Goal: Task Accomplishment & Management: Manage account settings

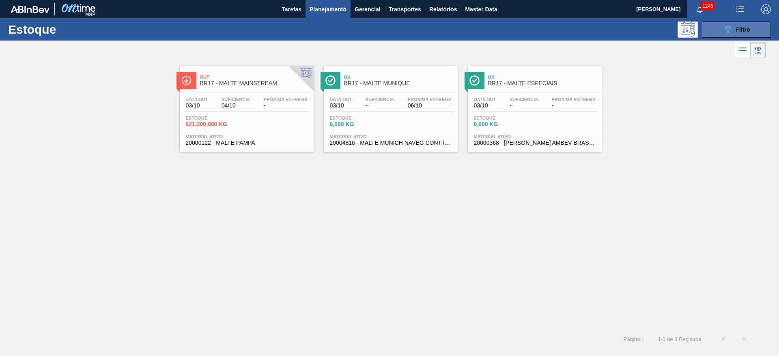
click at [738, 33] on div "089F7B8B-B2A5-4AFE-B5C0-19BA573D28AC Filtro" at bounding box center [736, 30] width 27 height 10
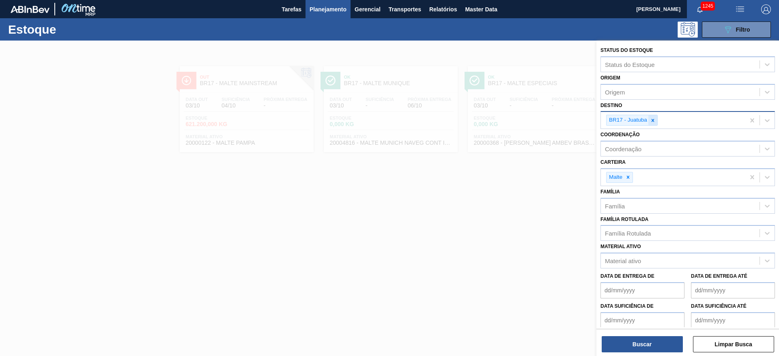
click at [652, 123] on div at bounding box center [652, 120] width 9 height 10
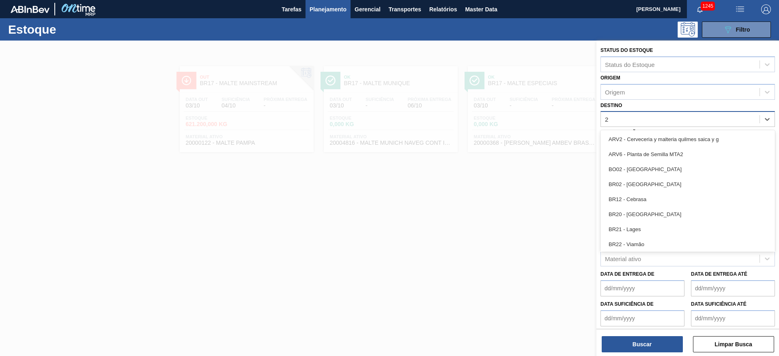
type input "21"
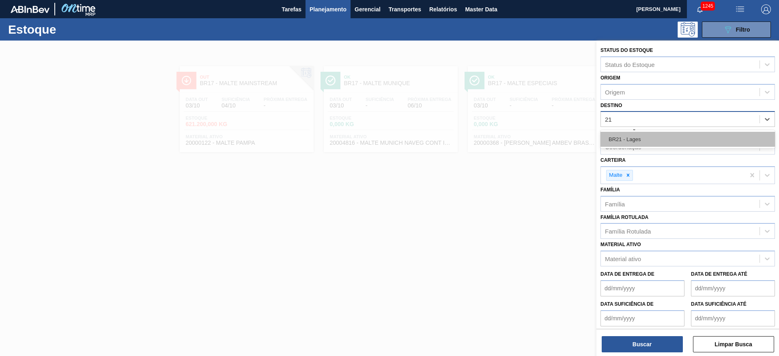
click at [624, 136] on div "BR21 - Lages" at bounding box center [687, 139] width 174 height 15
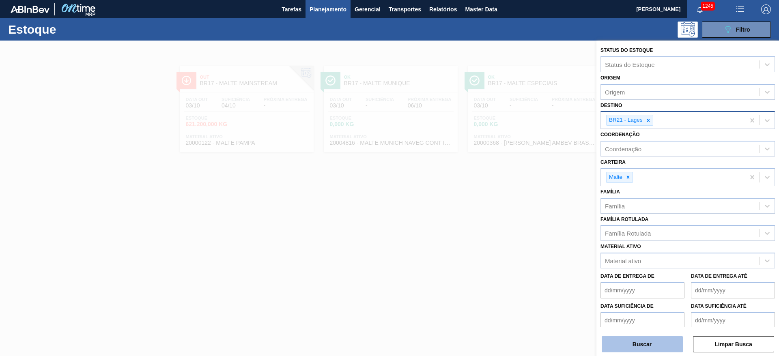
click at [632, 343] on button "Buscar" at bounding box center [642, 344] width 81 height 16
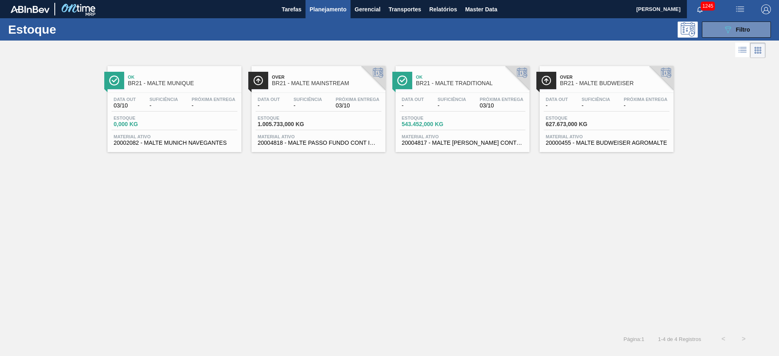
click at [296, 108] on span "-" at bounding box center [307, 106] width 28 height 6
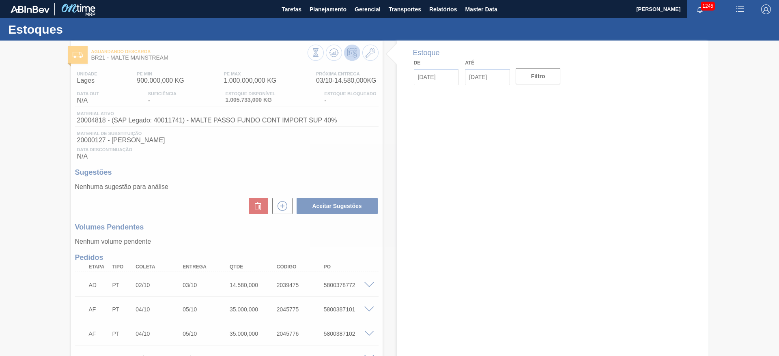
type input "[DATE]"
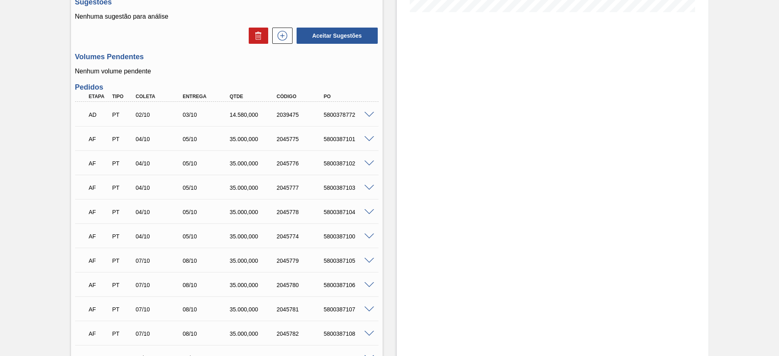
scroll to position [268, 0]
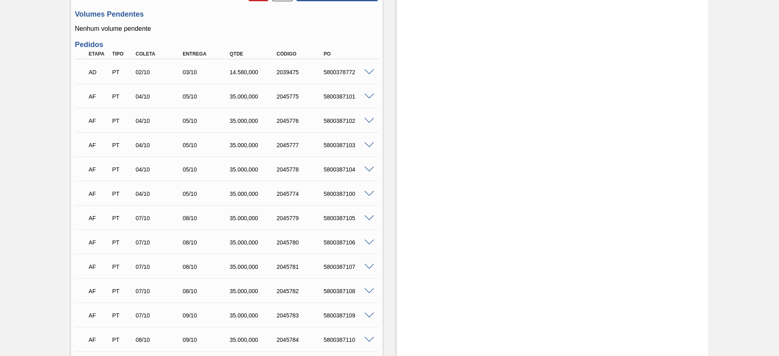
click at [371, 193] on span at bounding box center [369, 194] width 10 height 6
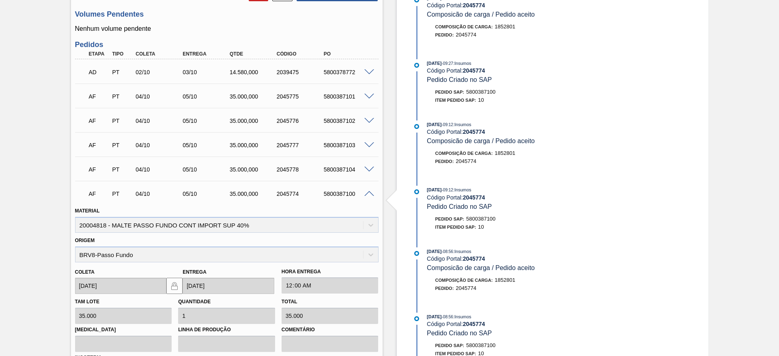
click at [0, 292] on div "Aguardando Descarga BR21 - MALTE MAINSTREAM Unidade [PERSON_NAME] MIN 900.000,0…" at bounding box center [389, 325] width 779 height 1104
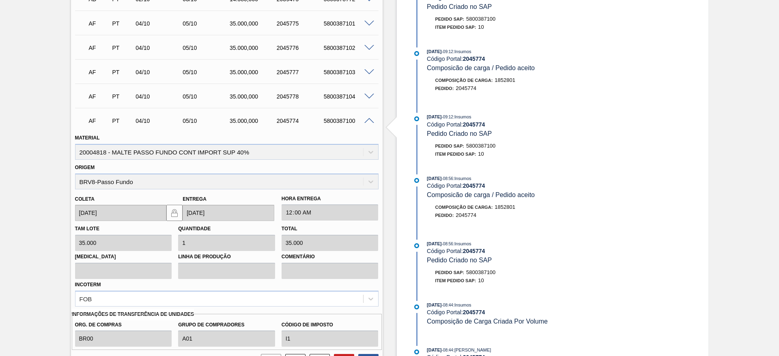
scroll to position [365, 0]
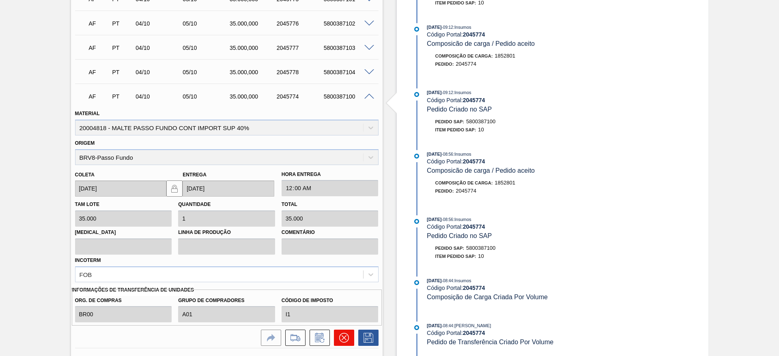
click at [343, 332] on button at bounding box center [344, 338] width 20 height 16
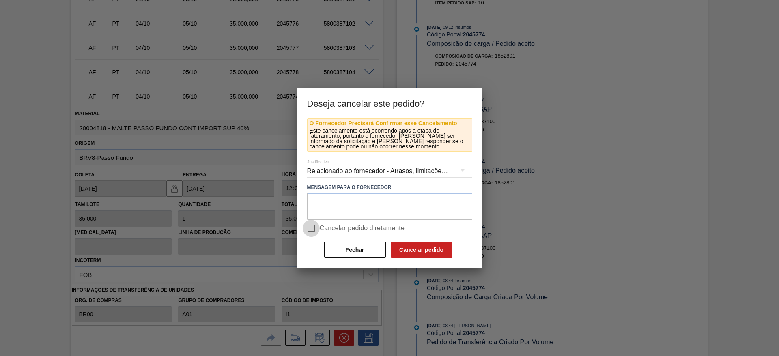
click at [312, 224] on input "Cancelar pedido diretamente" at bounding box center [311, 228] width 17 height 17
checkbox input "true"
click at [422, 245] on button "Cancelar pedido" at bounding box center [422, 250] width 62 height 16
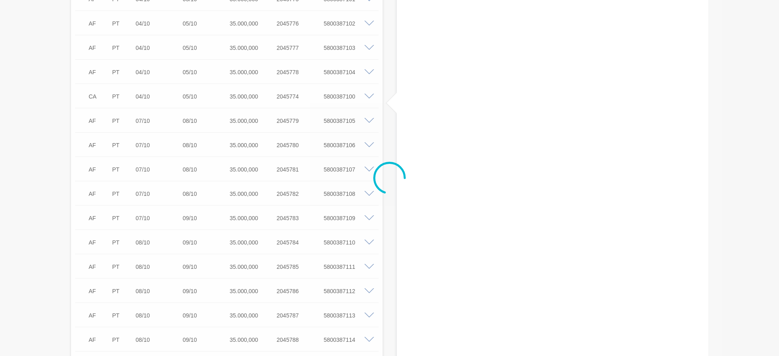
click at [23, 116] on div at bounding box center [389, 178] width 779 height 356
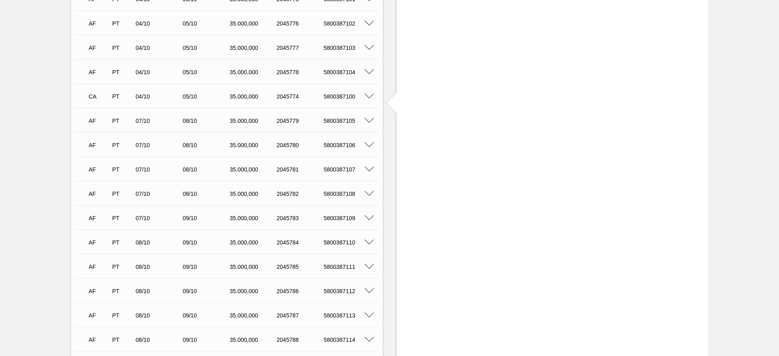
click at [368, 71] on span at bounding box center [369, 72] width 10 height 6
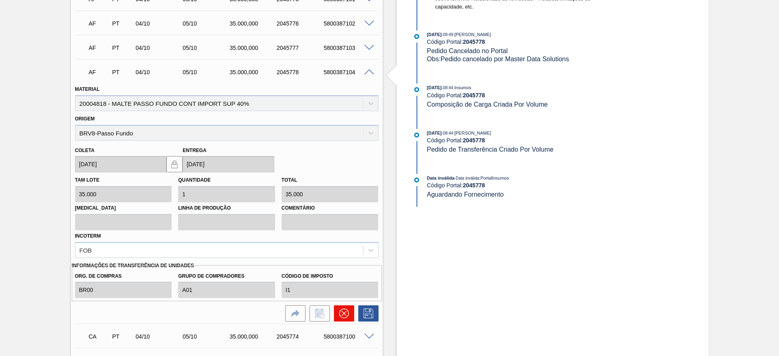
click at [344, 319] on button at bounding box center [344, 313] width 20 height 16
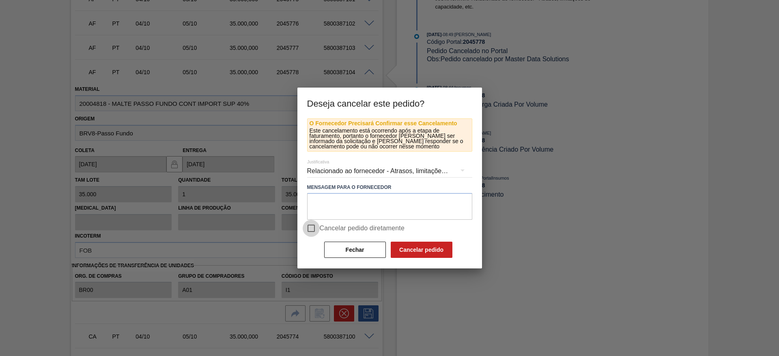
click at [311, 228] on input "Cancelar pedido diretamente" at bounding box center [311, 228] width 17 height 17
checkbox input "true"
click at [411, 249] on button "Cancelar pedido" at bounding box center [422, 250] width 62 height 16
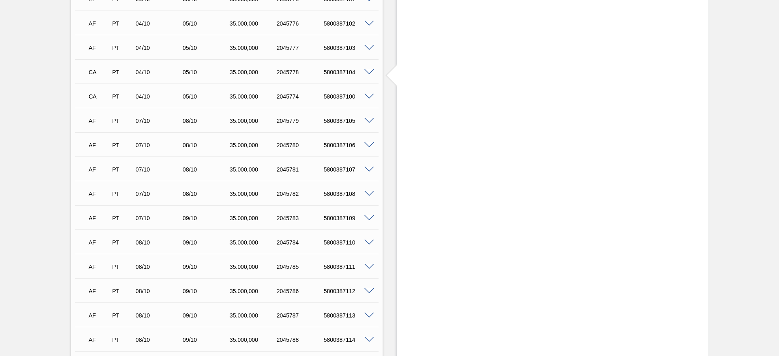
click at [369, 46] on span at bounding box center [369, 48] width 10 height 6
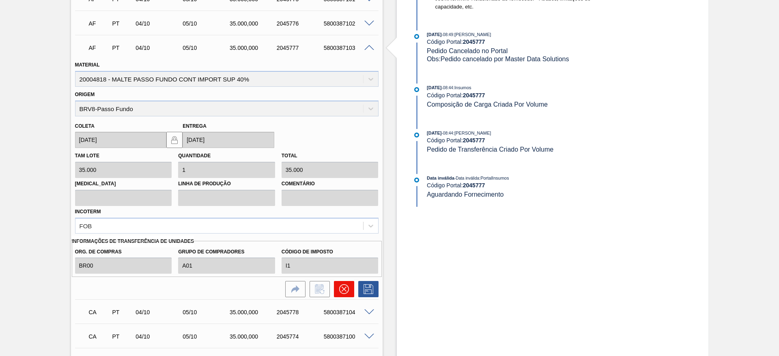
click at [342, 288] on icon at bounding box center [343, 289] width 5 height 5
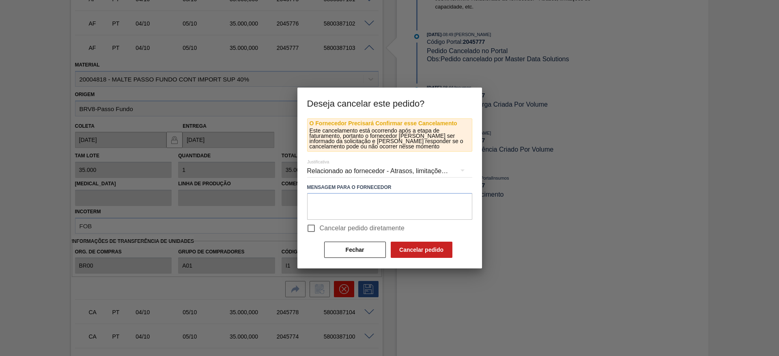
click at [342, 288] on div at bounding box center [389, 178] width 779 height 356
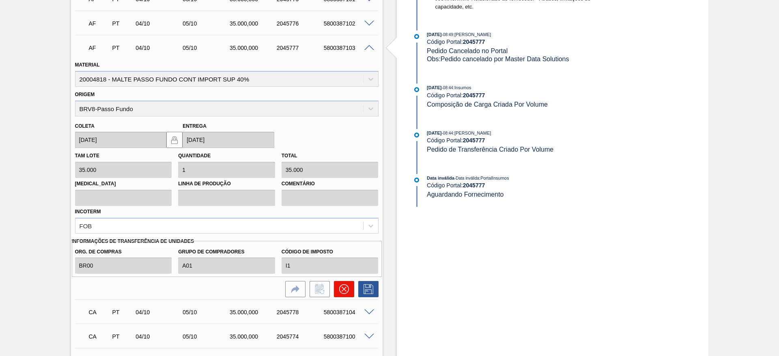
click at [345, 288] on icon at bounding box center [344, 289] width 10 height 10
click at [347, 287] on icon at bounding box center [344, 289] width 10 height 10
click at [368, 47] on span at bounding box center [369, 48] width 10 height 6
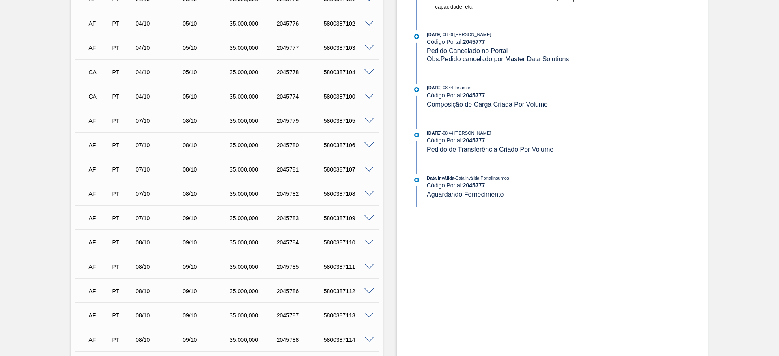
click at [370, 22] on span at bounding box center [369, 24] width 10 height 6
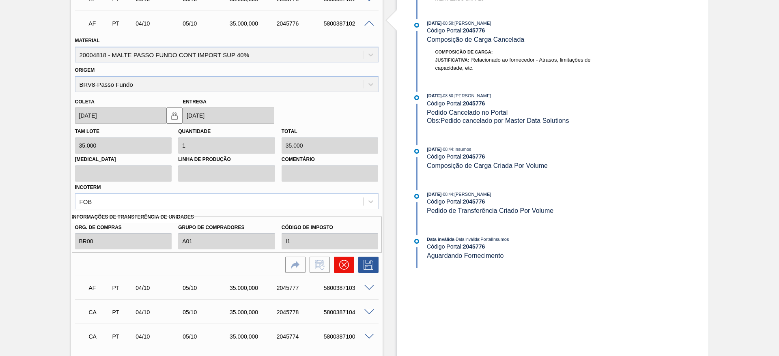
click at [343, 265] on icon at bounding box center [343, 264] width 5 height 5
click at [342, 262] on icon at bounding box center [344, 265] width 10 height 10
click at [336, 261] on button at bounding box center [344, 265] width 20 height 16
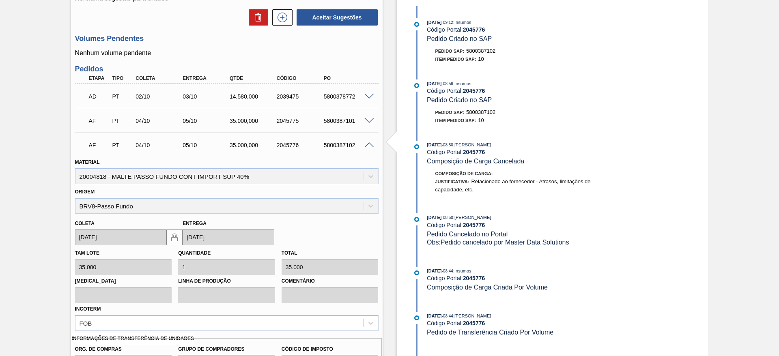
click at [370, 145] on span at bounding box center [369, 145] width 10 height 6
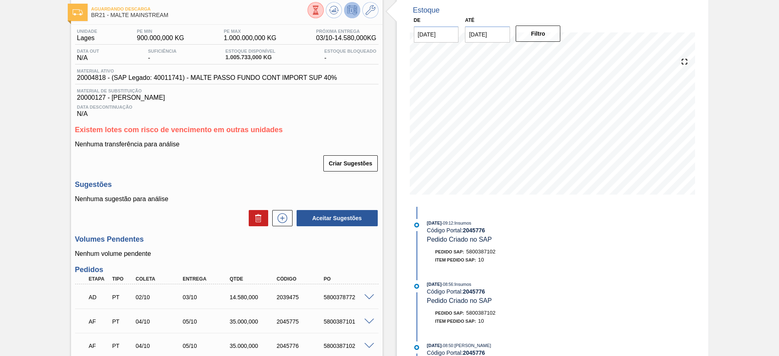
scroll to position [0, 0]
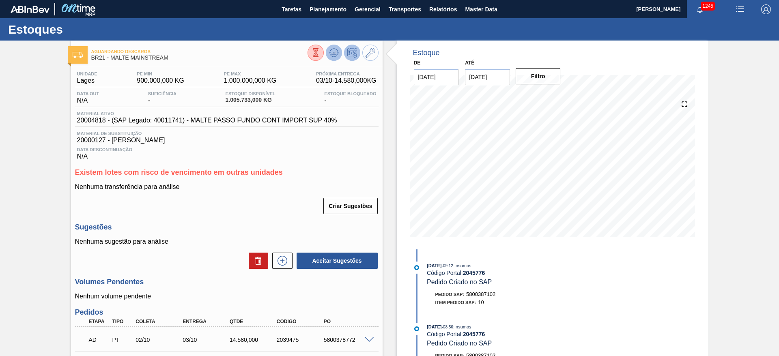
click at [334, 49] on icon at bounding box center [334, 53] width 10 height 10
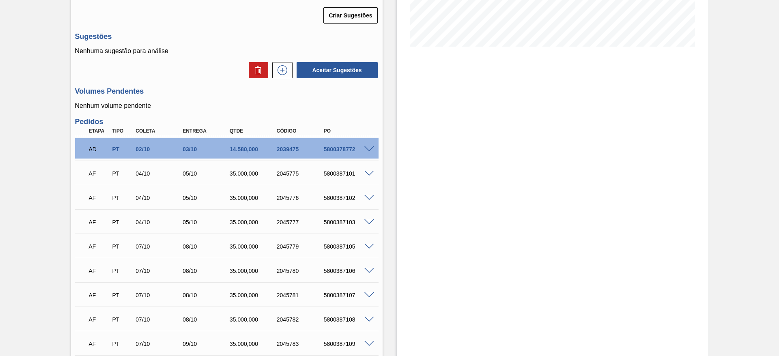
scroll to position [304, 0]
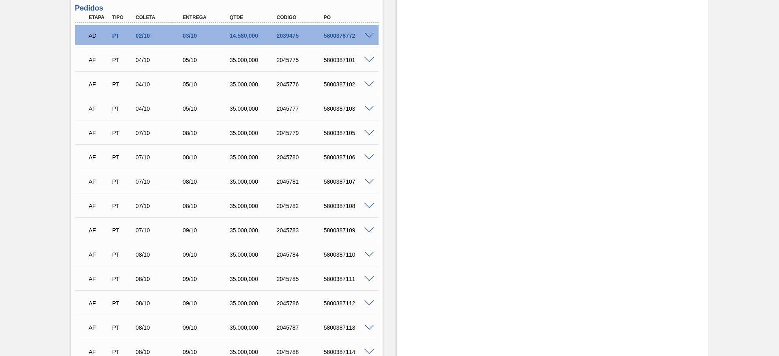
click at [369, 109] on span at bounding box center [369, 109] width 10 height 6
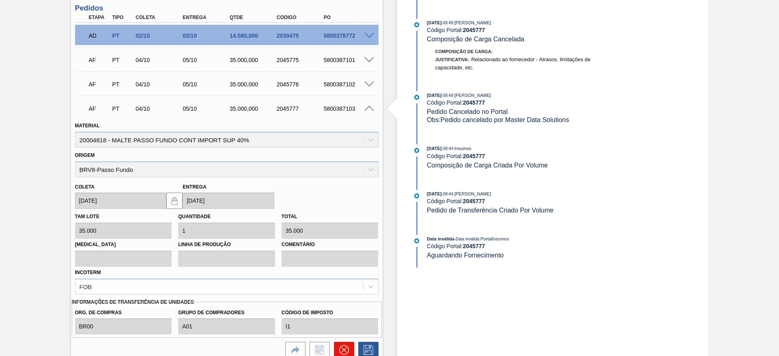
click at [344, 352] on icon at bounding box center [344, 350] width 10 height 10
click at [365, 111] on div "5800387103" at bounding box center [348, 108] width 53 height 6
click at [368, 108] on span at bounding box center [369, 109] width 10 height 6
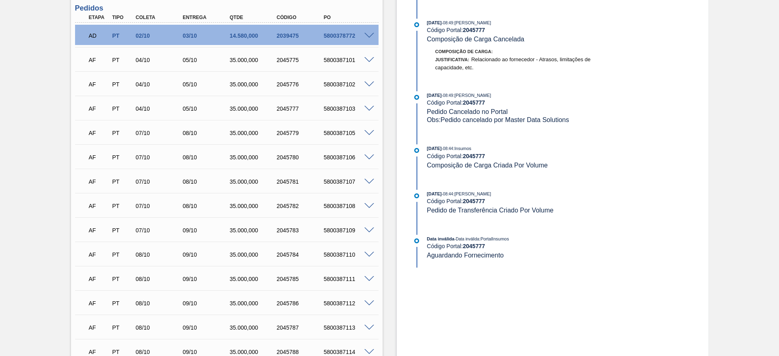
click at [370, 84] on span at bounding box center [369, 85] width 10 height 6
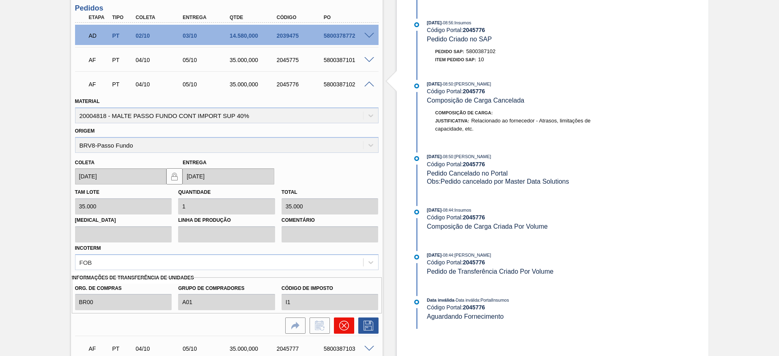
click at [344, 327] on icon at bounding box center [343, 325] width 5 height 5
click at [342, 326] on icon at bounding box center [344, 326] width 10 height 10
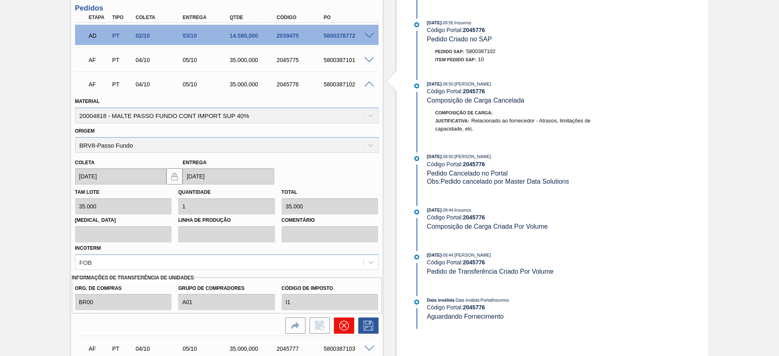
click at [342, 326] on icon at bounding box center [344, 326] width 10 height 10
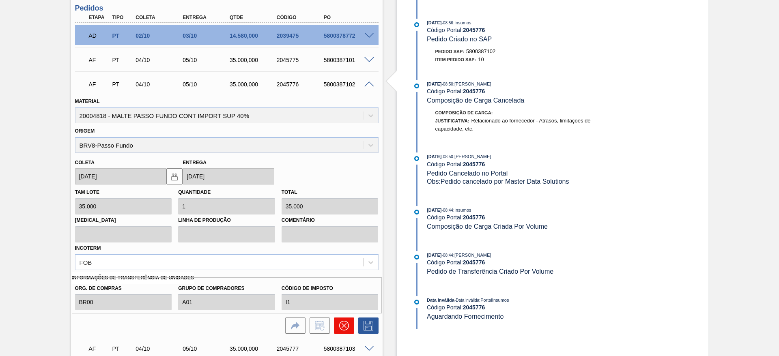
click at [347, 328] on icon at bounding box center [344, 326] width 10 height 10
click at [338, 326] on button at bounding box center [344, 326] width 20 height 16
click at [346, 321] on icon at bounding box center [344, 326] width 10 height 10
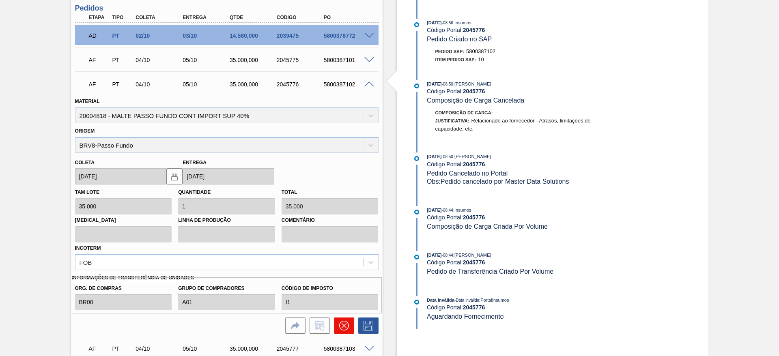
click at [345, 325] on icon at bounding box center [344, 326] width 10 height 10
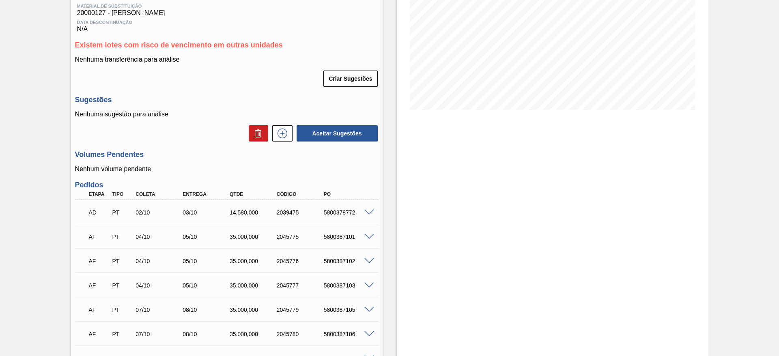
scroll to position [183, 0]
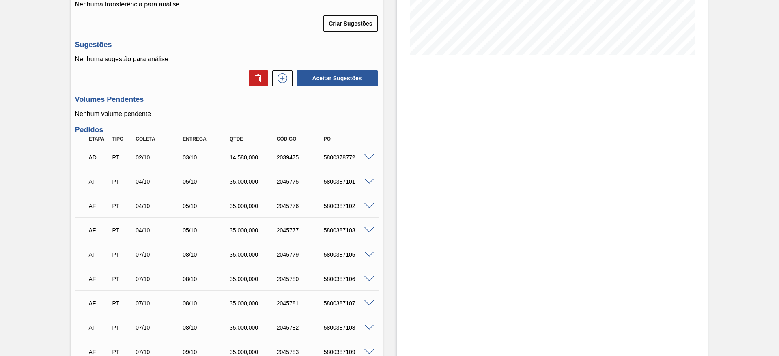
click at [370, 230] on span at bounding box center [369, 231] width 10 height 6
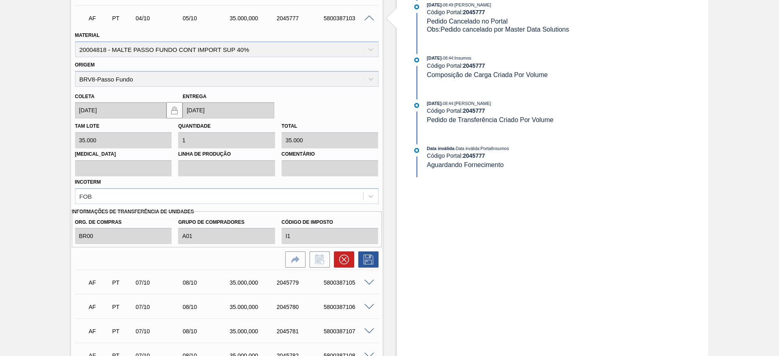
scroll to position [426, 0]
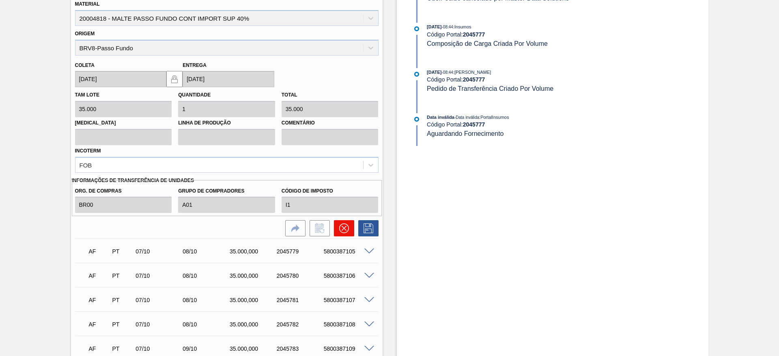
click at [342, 228] on icon at bounding box center [344, 229] width 10 height 10
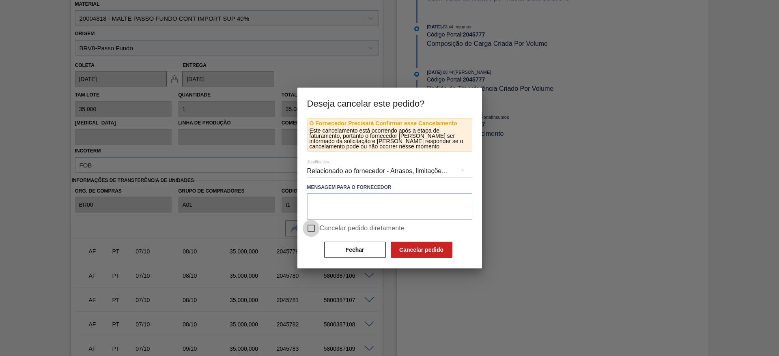
click at [310, 225] on input "Cancelar pedido diretamente" at bounding box center [311, 228] width 17 height 17
checkbox input "true"
click at [415, 246] on button "Cancelar pedido" at bounding box center [422, 250] width 62 height 16
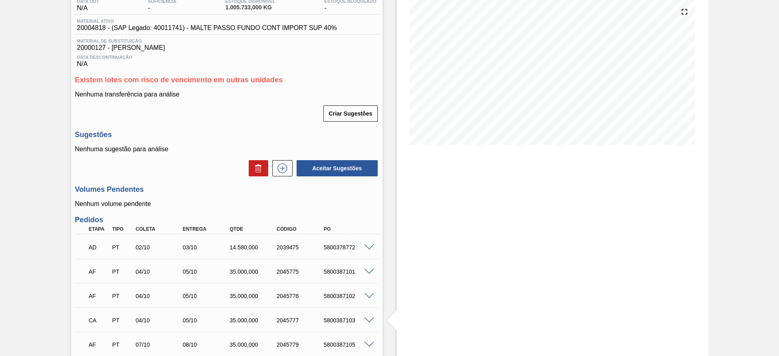
scroll to position [0, 0]
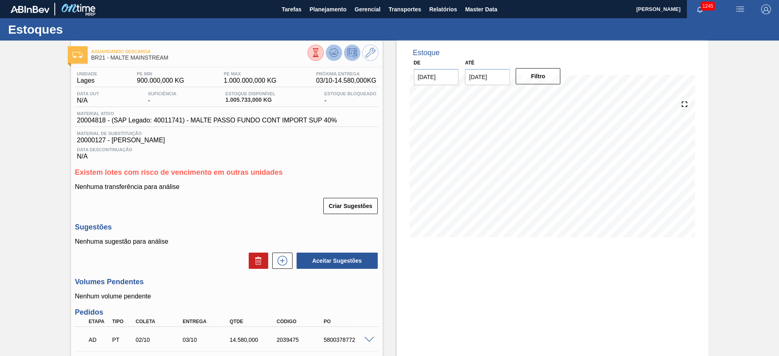
click at [331, 54] on icon at bounding box center [334, 53] width 10 height 10
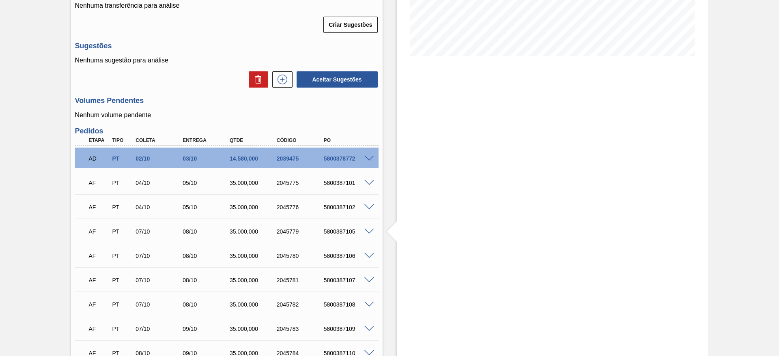
scroll to position [243, 0]
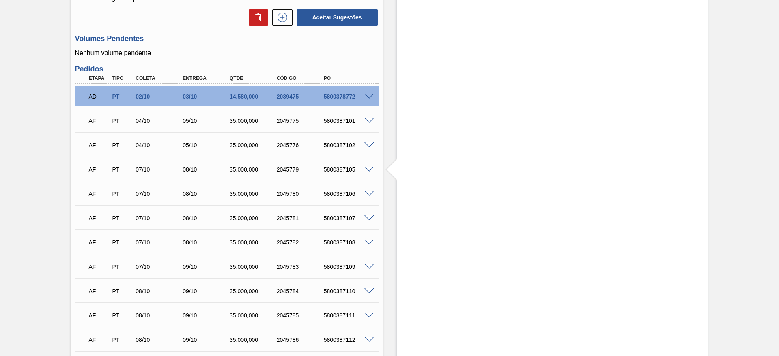
click at [368, 122] on span at bounding box center [369, 121] width 10 height 6
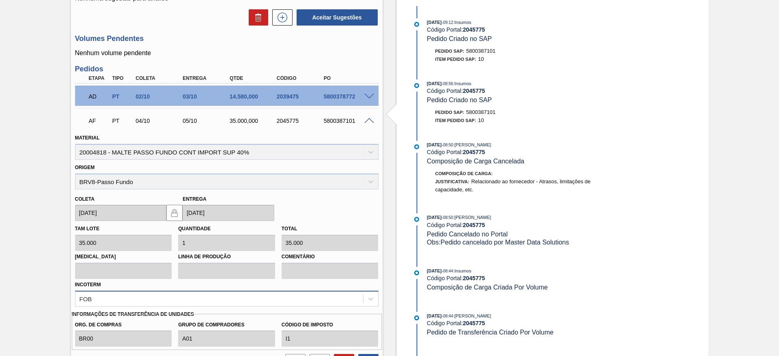
scroll to position [365, 0]
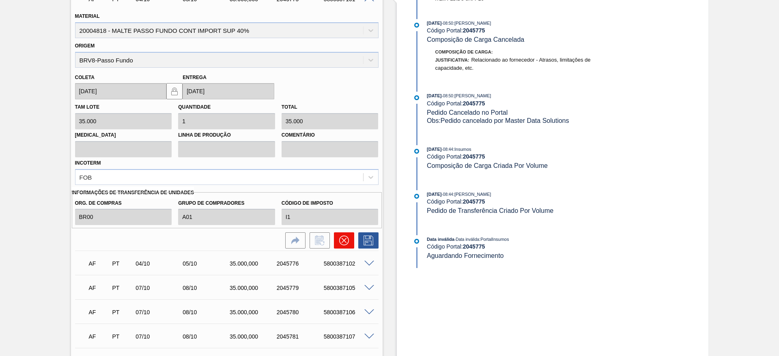
click at [343, 238] on icon at bounding box center [344, 241] width 10 height 10
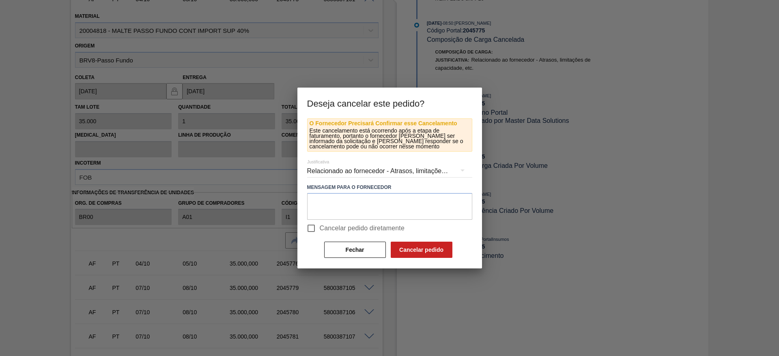
click at [312, 226] on input "Cancelar pedido diretamente" at bounding box center [311, 228] width 17 height 17
checkbox input "true"
click at [422, 242] on button "Cancelar pedido" at bounding box center [422, 250] width 62 height 16
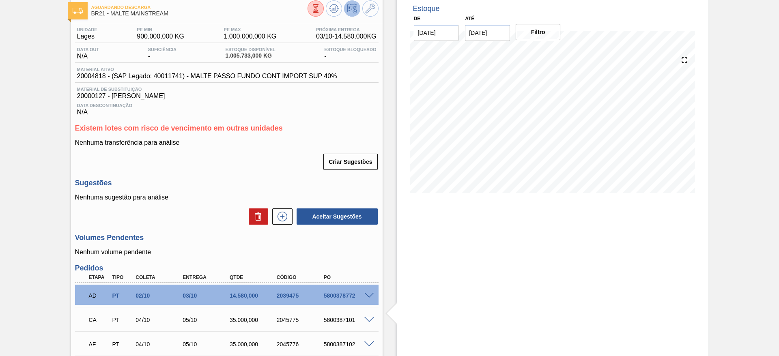
scroll to position [0, 0]
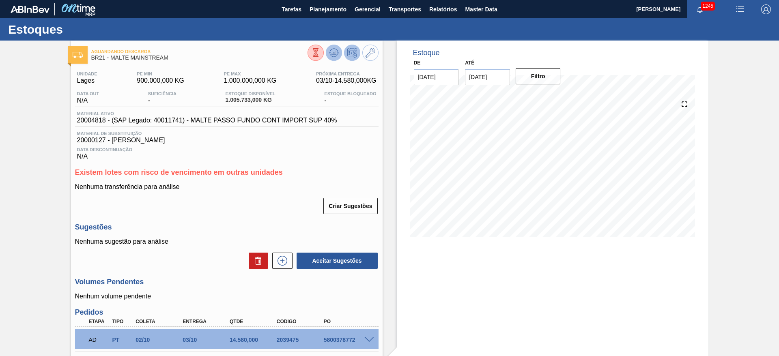
click at [333, 52] on icon at bounding box center [334, 53] width 10 height 10
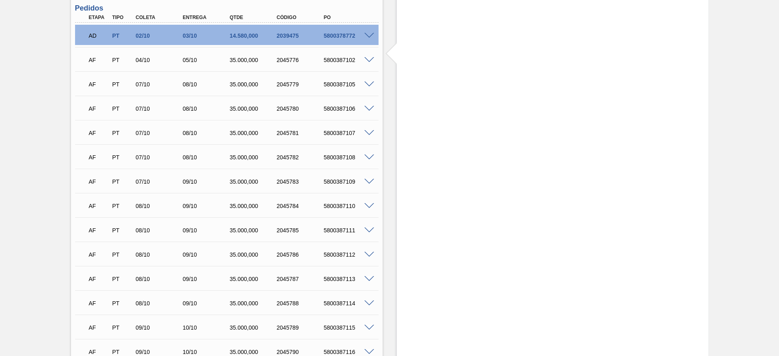
click at [368, 58] on span at bounding box center [369, 60] width 10 height 6
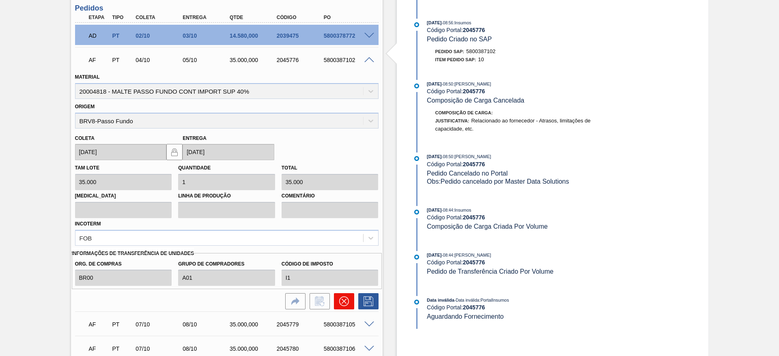
click at [337, 304] on button at bounding box center [344, 301] width 20 height 16
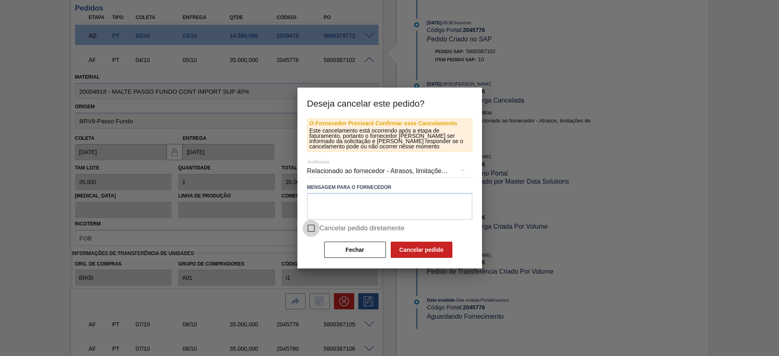
click at [308, 226] on input "Cancelar pedido diretamente" at bounding box center [311, 228] width 17 height 17
checkbox input "true"
click at [415, 253] on button "Cancelar pedido" at bounding box center [422, 250] width 62 height 16
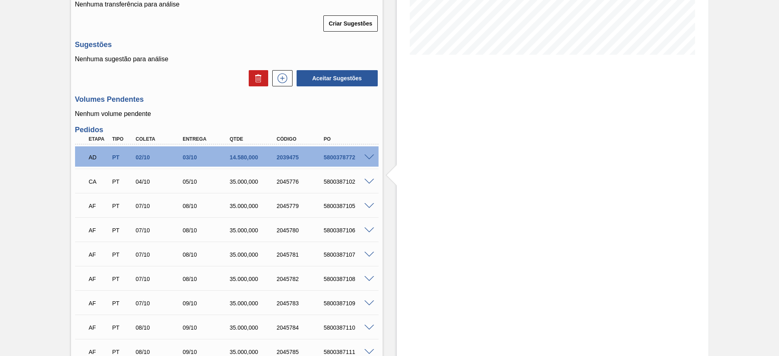
scroll to position [0, 0]
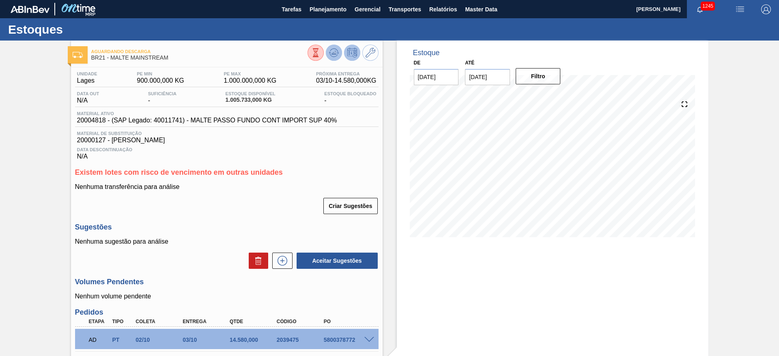
click at [335, 56] on icon at bounding box center [334, 53] width 10 height 10
click at [320, 11] on span "Planejamento" at bounding box center [328, 9] width 37 height 10
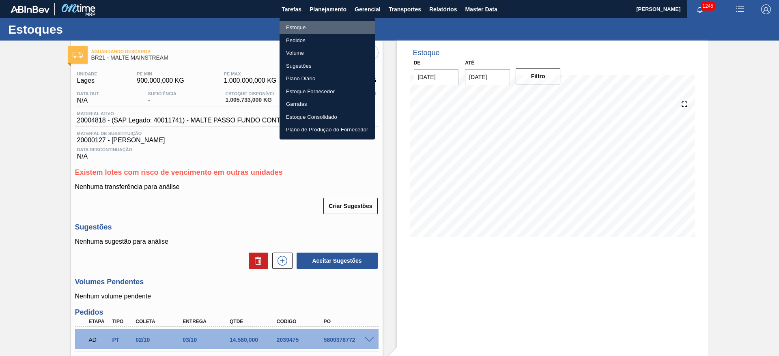
click at [296, 26] on li "Estoque" at bounding box center [327, 27] width 95 height 13
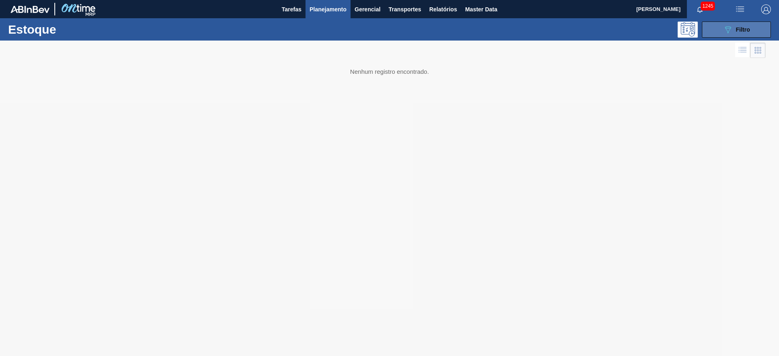
click at [727, 31] on icon "089F7B8B-B2A5-4AFE-B5C0-19BA573D28AC" at bounding box center [728, 30] width 10 height 10
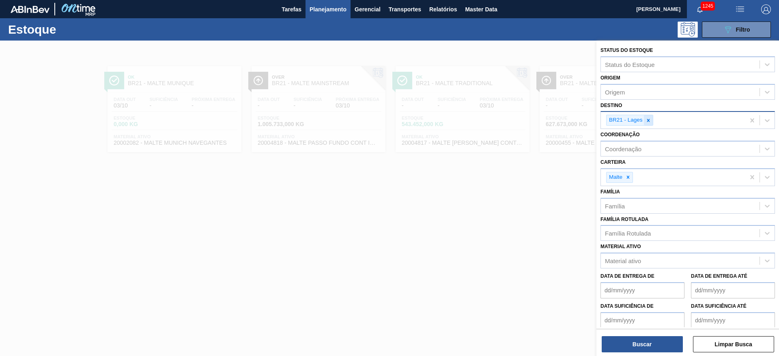
click at [648, 122] on icon at bounding box center [648, 121] width 6 height 6
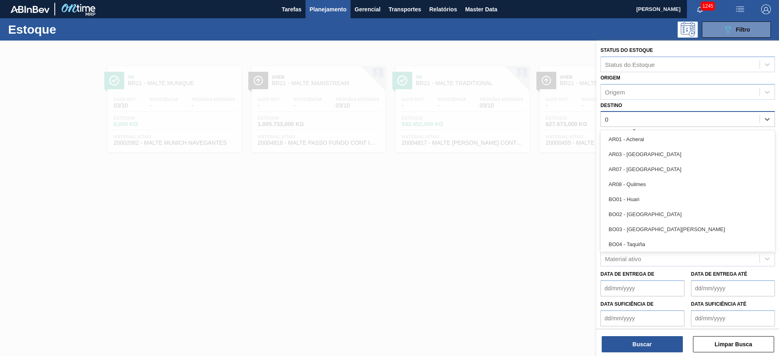
type input "03"
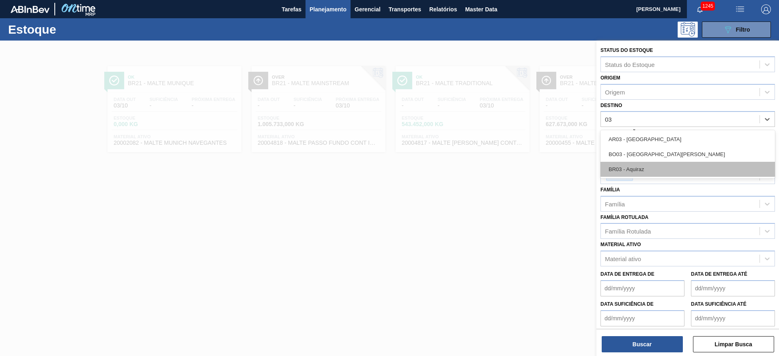
click at [634, 163] on div "BR03 - Aquiraz" at bounding box center [687, 169] width 174 height 15
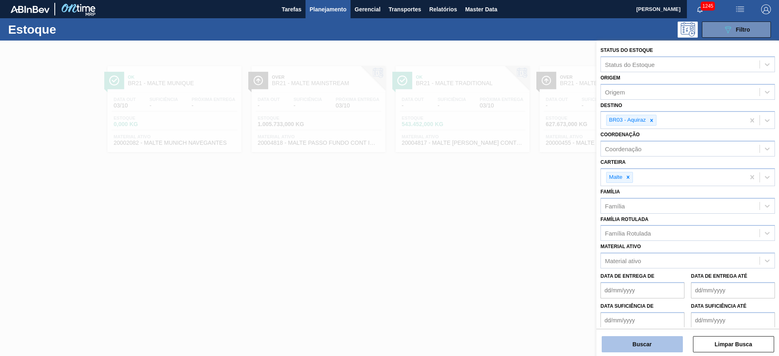
click at [650, 341] on button "Buscar" at bounding box center [642, 344] width 81 height 16
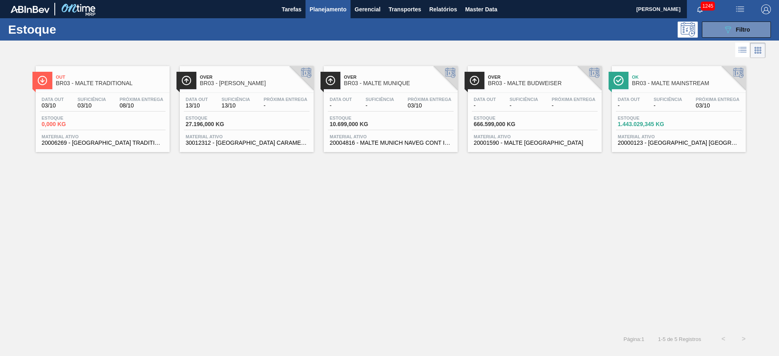
click at [653, 112] on div "Data out - Suficiência - Próxima Entrega 03/10 Estoque 1.443.029,345 KG Materia…" at bounding box center [679, 120] width 134 height 55
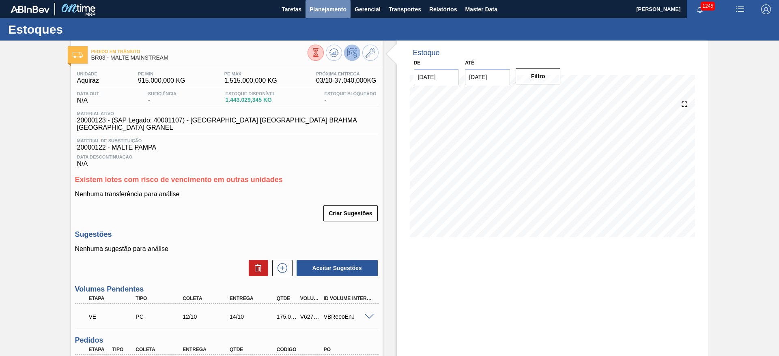
click at [325, 12] on span "Planejamento" at bounding box center [328, 9] width 37 height 10
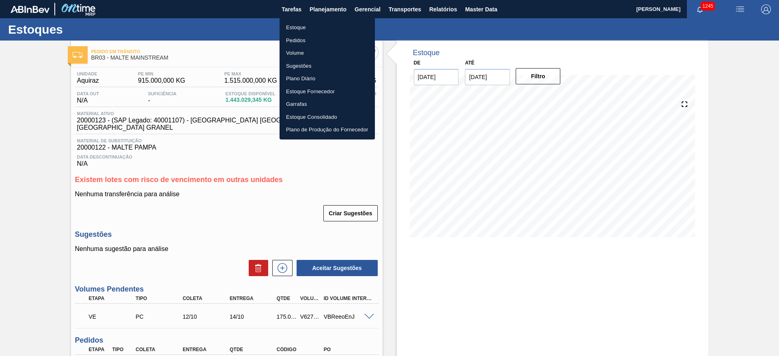
click at [300, 28] on li "Estoque" at bounding box center [327, 27] width 95 height 13
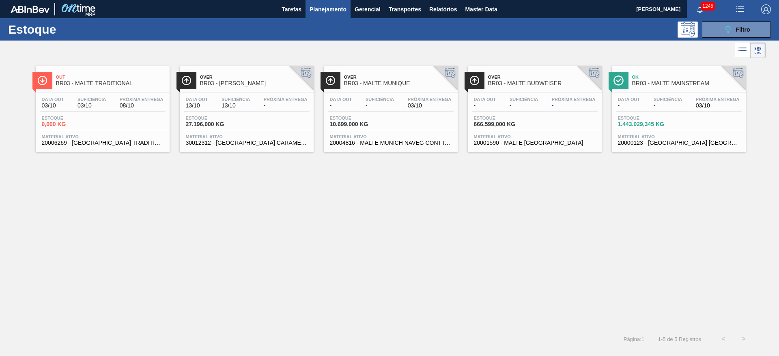
click at [105, 116] on div "Estoque 0,000 KG" at bounding box center [103, 123] width 126 height 15
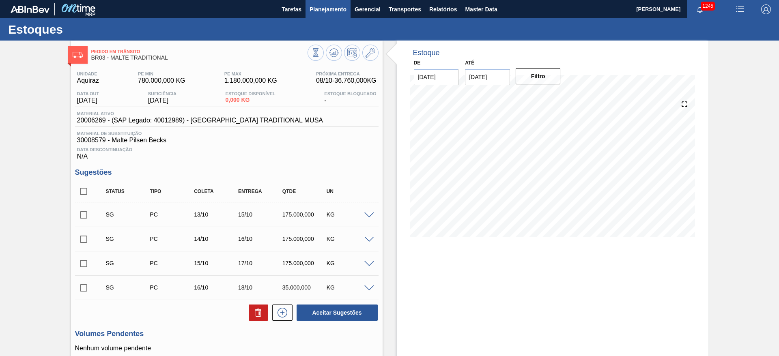
click at [328, 7] on span "Planejamento" at bounding box center [328, 9] width 37 height 10
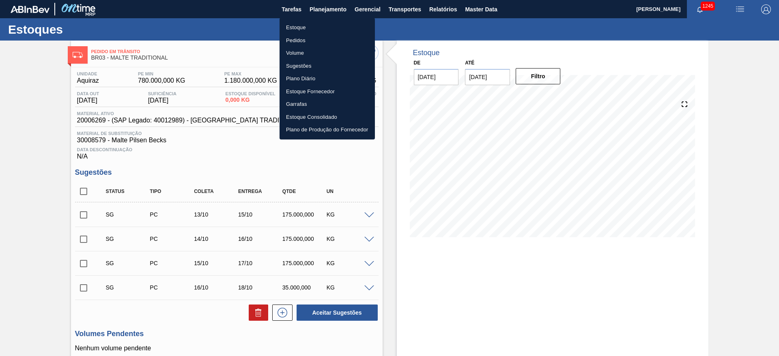
click at [299, 23] on li "Estoque" at bounding box center [327, 27] width 95 height 13
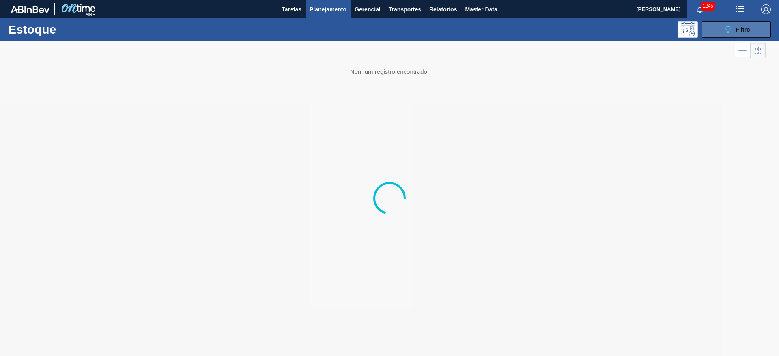
click at [731, 32] on icon "089F7B8B-B2A5-4AFE-B5C0-19BA573D28AC" at bounding box center [728, 30] width 10 height 10
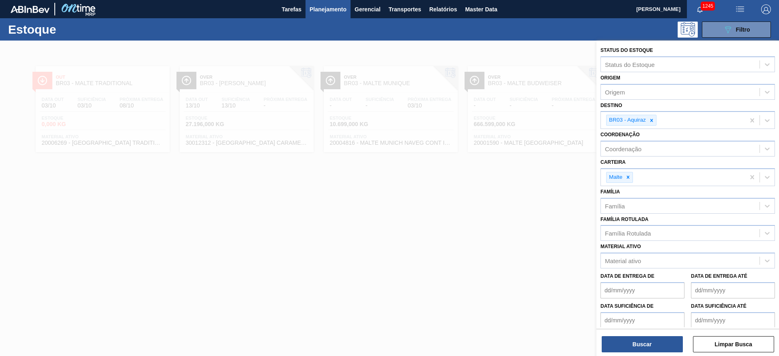
click at [477, 228] on div at bounding box center [389, 219] width 779 height 356
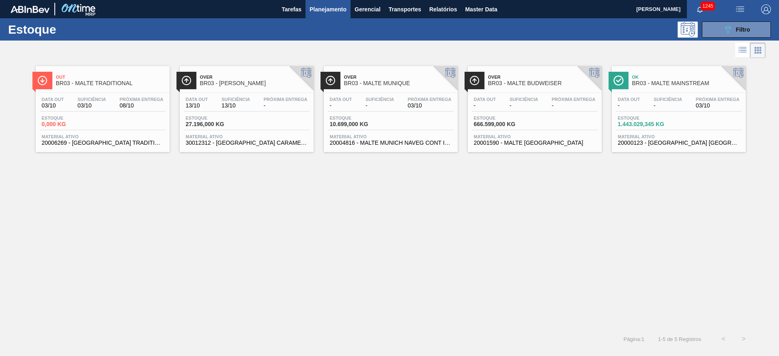
click at [516, 118] on span "Estoque" at bounding box center [502, 118] width 57 height 5
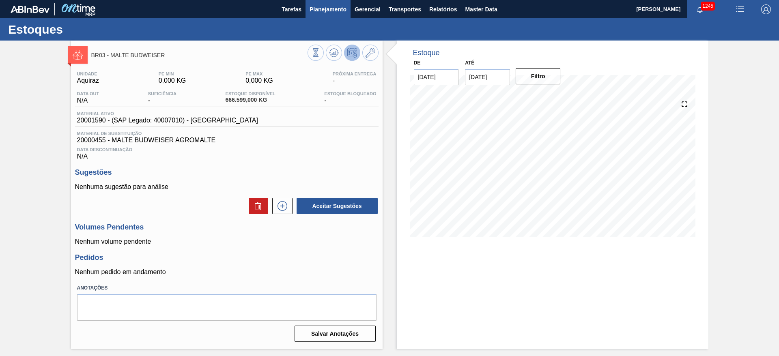
click at [326, 7] on span "Planejamento" at bounding box center [328, 9] width 37 height 10
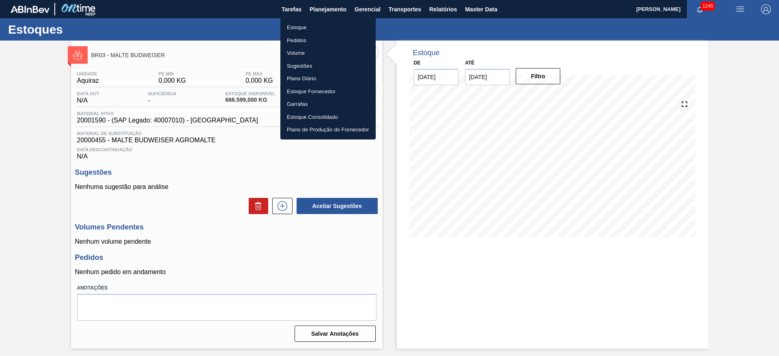
click at [296, 27] on li "Estoque" at bounding box center [327, 27] width 95 height 13
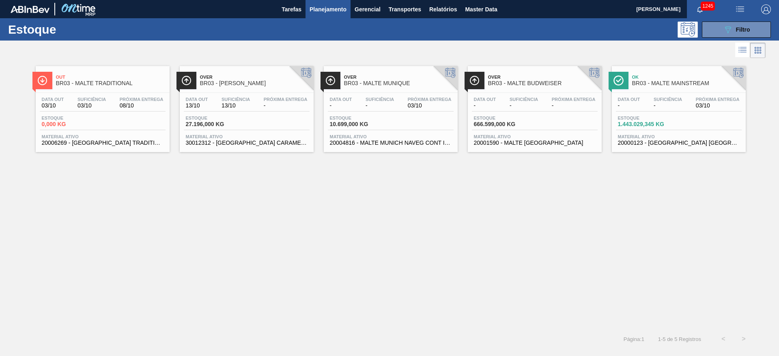
click at [376, 121] on span "10.699,000 KG" at bounding box center [358, 124] width 57 height 6
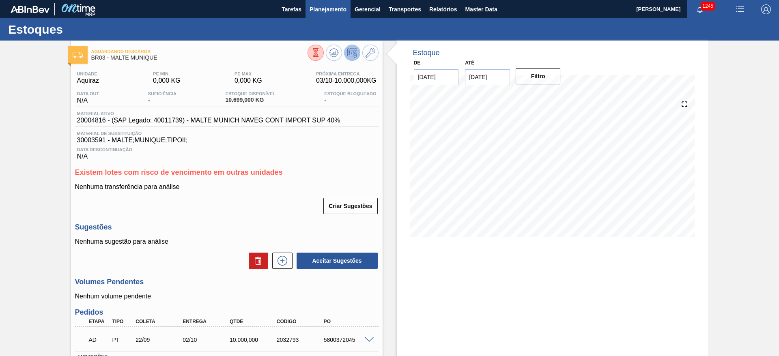
click at [322, 7] on span "Planejamento" at bounding box center [328, 9] width 37 height 10
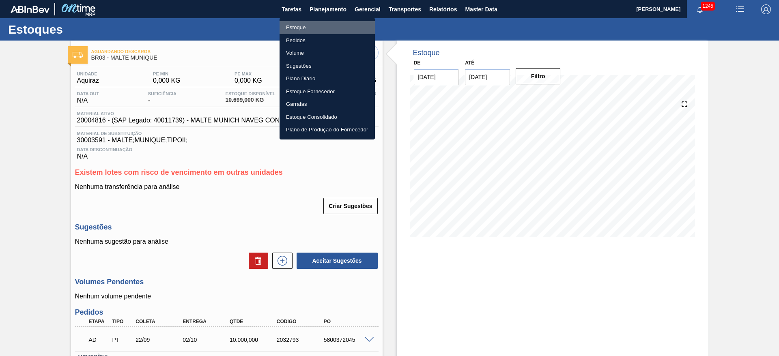
click at [297, 25] on li "Estoque" at bounding box center [327, 27] width 95 height 13
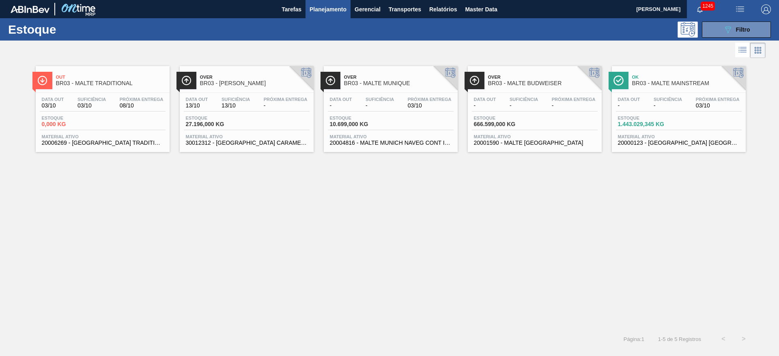
click at [249, 107] on span "13/10" at bounding box center [236, 106] width 28 height 6
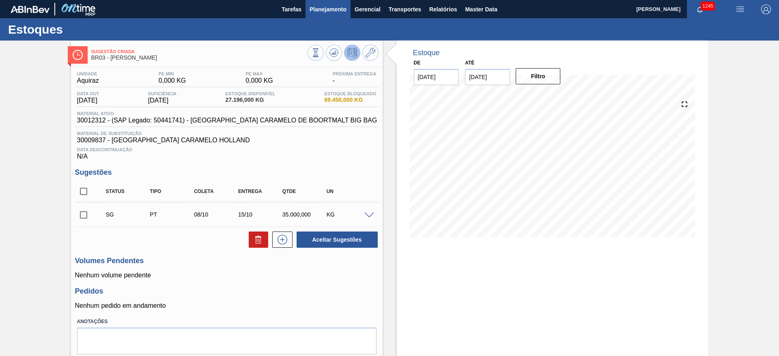
click at [328, 7] on span "Planejamento" at bounding box center [328, 9] width 37 height 10
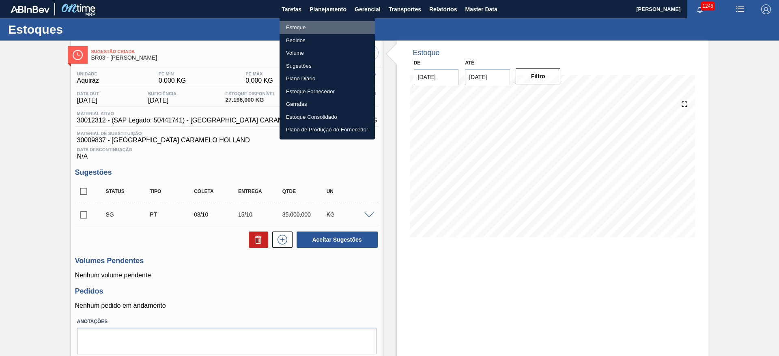
click at [299, 25] on li "Estoque" at bounding box center [327, 27] width 95 height 13
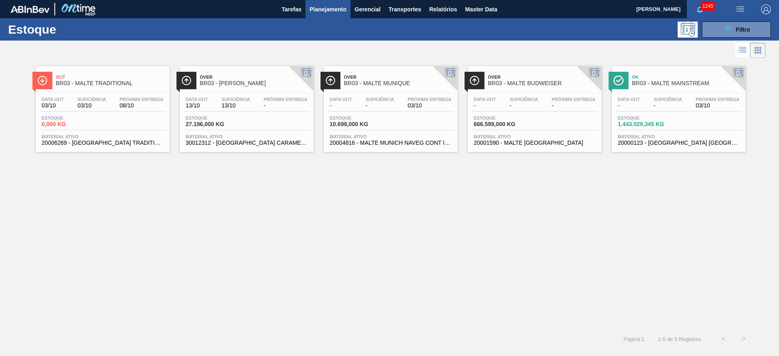
click at [652, 123] on span "1.443.029,345 KG" at bounding box center [646, 124] width 57 height 6
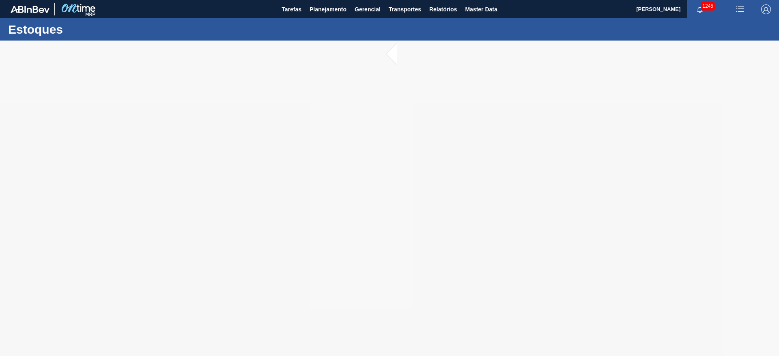
drag, startPoint x: 329, startPoint y: 10, endPoint x: 305, endPoint y: 24, distance: 28.2
click at [329, 10] on span "Planejamento" at bounding box center [328, 9] width 37 height 10
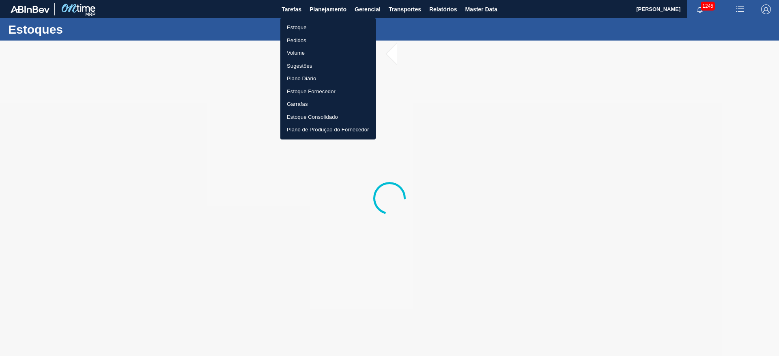
click at [297, 28] on li "Estoque" at bounding box center [327, 27] width 95 height 13
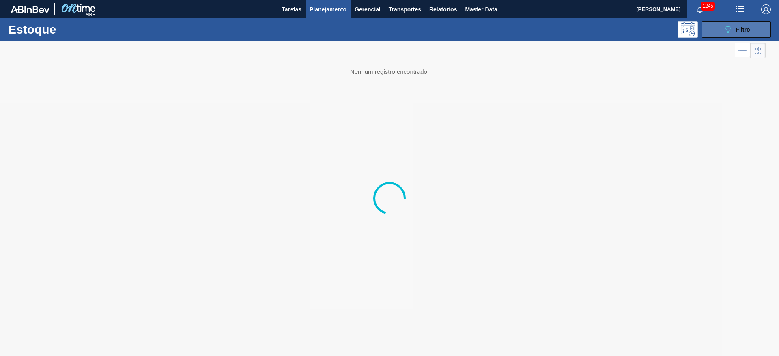
click at [722, 31] on button "089F7B8B-B2A5-4AFE-B5C0-19BA573D28AC Filtro" at bounding box center [736, 30] width 69 height 16
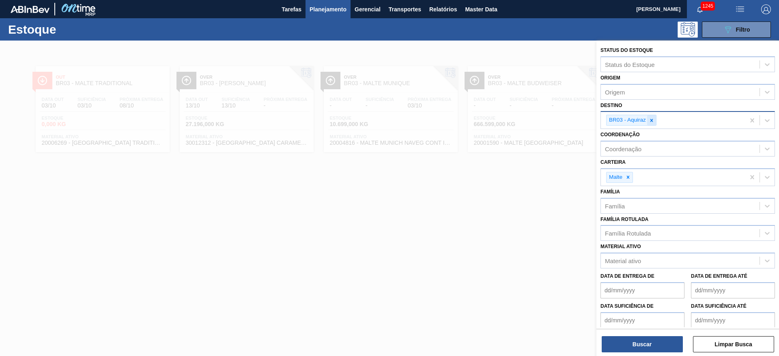
click at [651, 120] on icon at bounding box center [651, 120] width 3 height 3
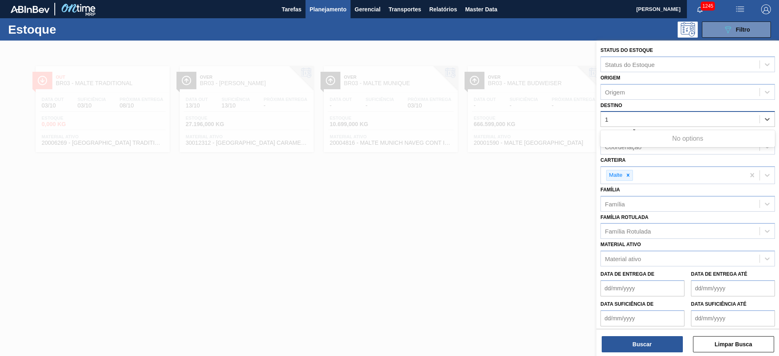
type input "10"
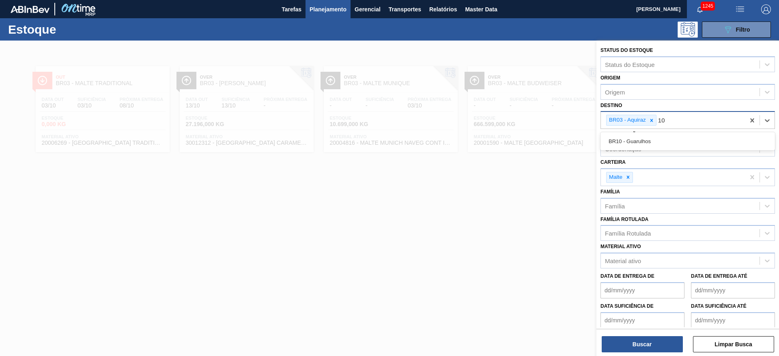
click at [629, 137] on div "BR10 - Guarulhos" at bounding box center [687, 141] width 174 height 15
click at [652, 118] on icon at bounding box center [652, 121] width 6 height 6
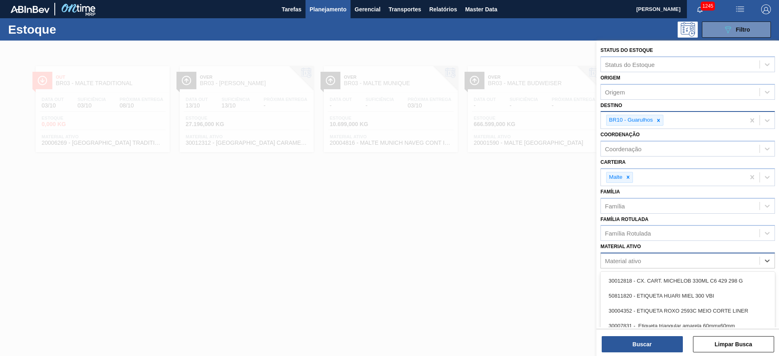
click at [621, 259] on div "Material ativo" at bounding box center [623, 261] width 36 height 7
paste ativo "20004818"
type ativo "20004818"
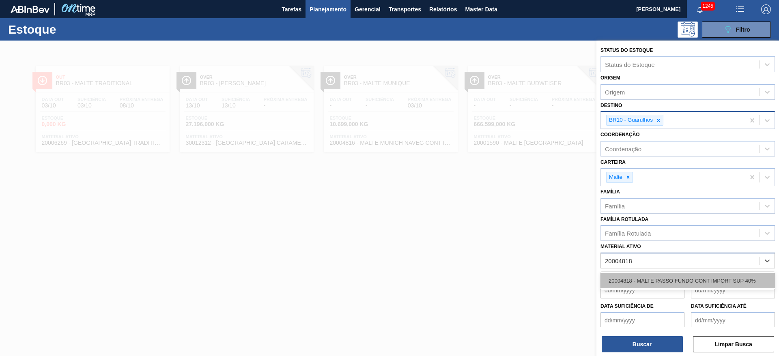
click at [632, 275] on div "20004818 - MALTE PASSO FUNDO CONT IMPORT SUP 40%" at bounding box center [687, 280] width 174 height 15
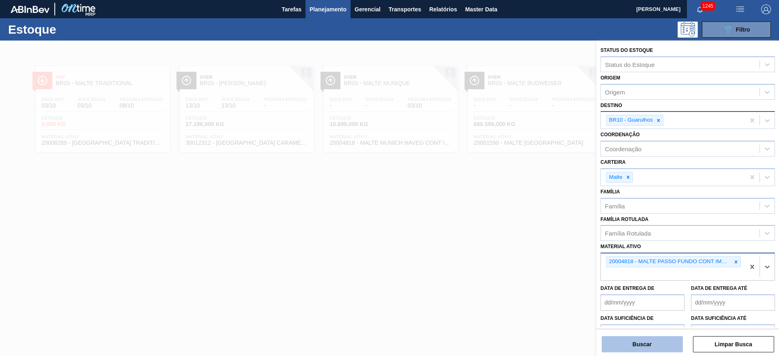
click at [639, 346] on button "Buscar" at bounding box center [642, 344] width 81 height 16
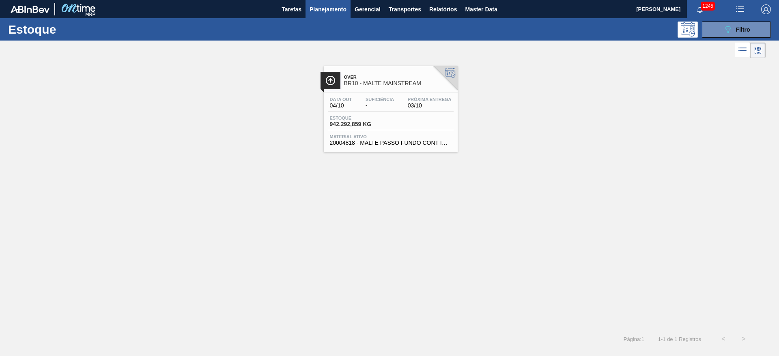
click at [367, 126] on span "942.292,859 KG" at bounding box center [358, 124] width 57 height 6
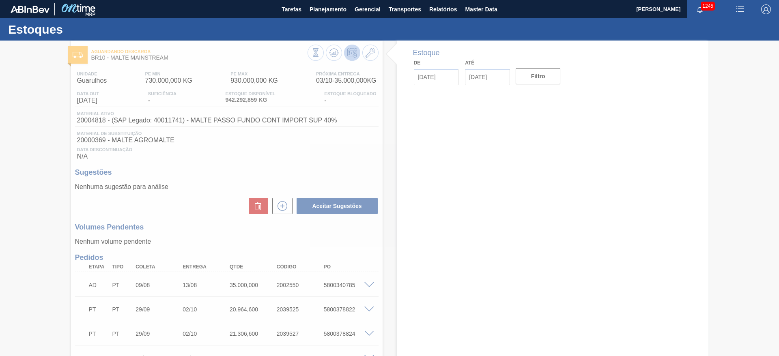
type input "[DATE]"
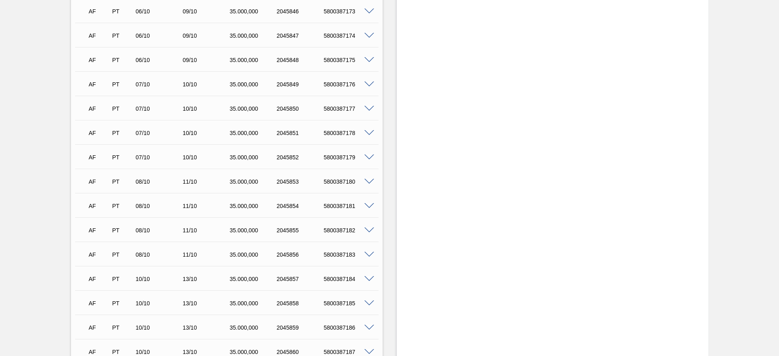
scroll to position [852, 0]
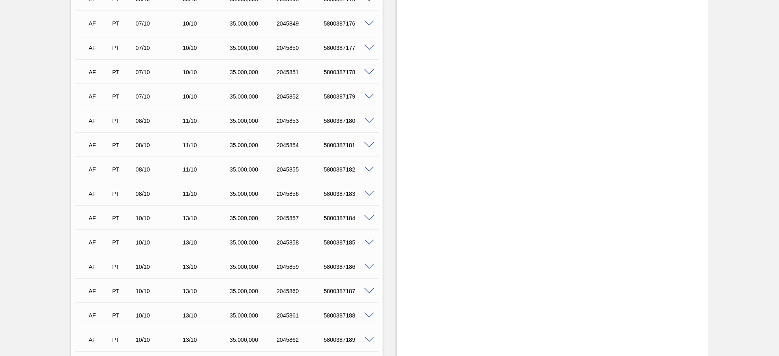
click at [369, 122] on span at bounding box center [369, 121] width 10 height 6
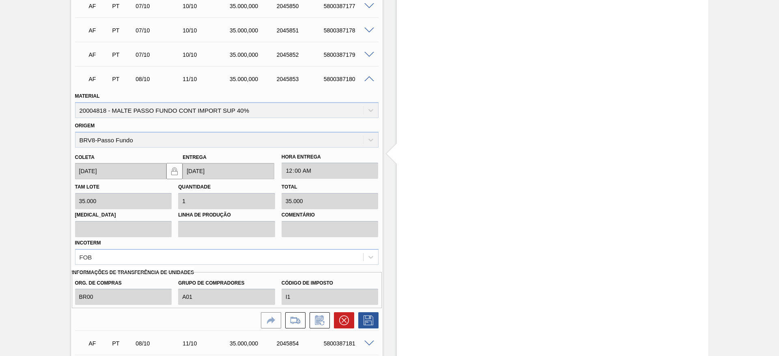
scroll to position [913, 0]
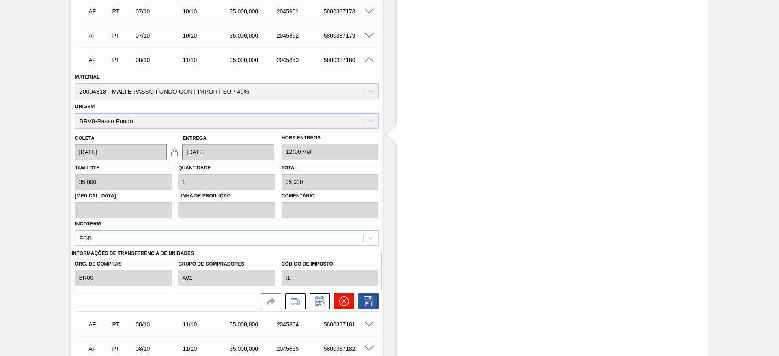
click at [341, 299] on icon at bounding box center [344, 302] width 10 height 10
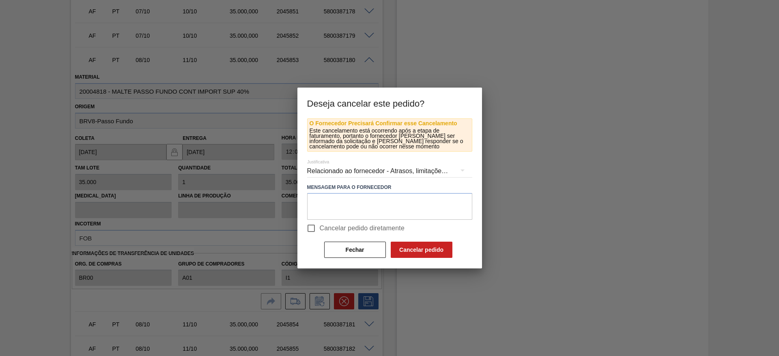
click at [311, 227] on input "Cancelar pedido diretamente" at bounding box center [311, 228] width 17 height 17
checkbox input "true"
click at [423, 245] on button "Cancelar pedido" at bounding box center [422, 250] width 62 height 16
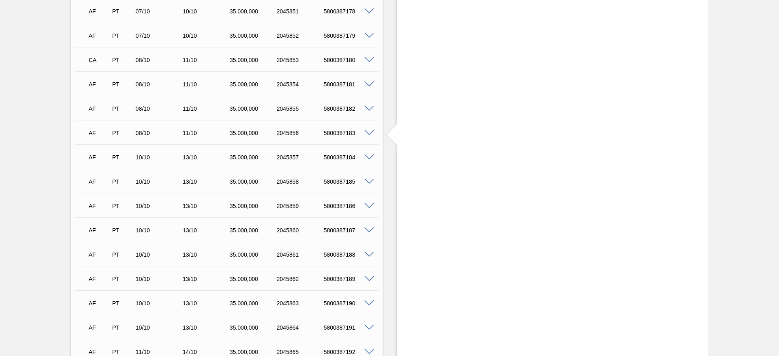
click at [368, 85] on span at bounding box center [369, 85] width 10 height 6
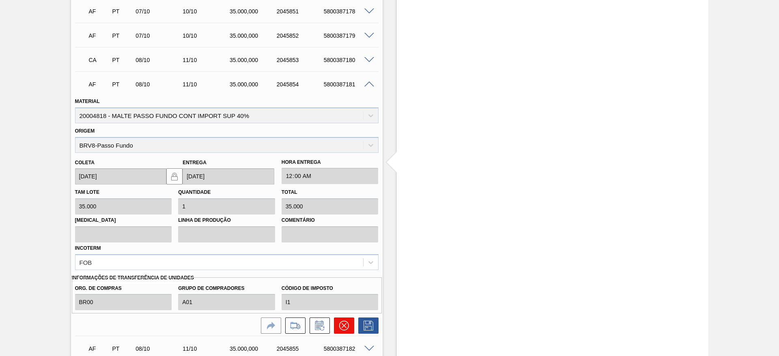
click at [344, 322] on icon at bounding box center [344, 326] width 10 height 10
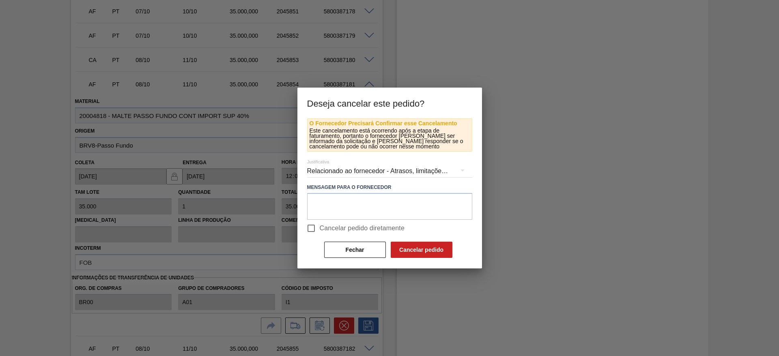
click at [315, 224] on input "Cancelar pedido diretamente" at bounding box center [311, 228] width 17 height 17
checkbox input "true"
click at [423, 249] on button "Cancelar pedido" at bounding box center [422, 250] width 62 height 16
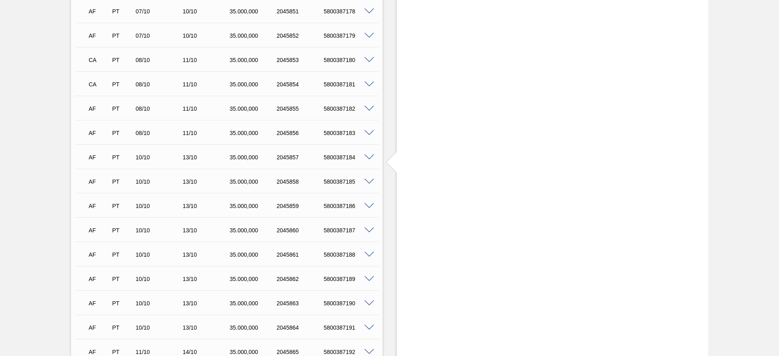
click at [366, 109] on span at bounding box center [369, 109] width 10 height 6
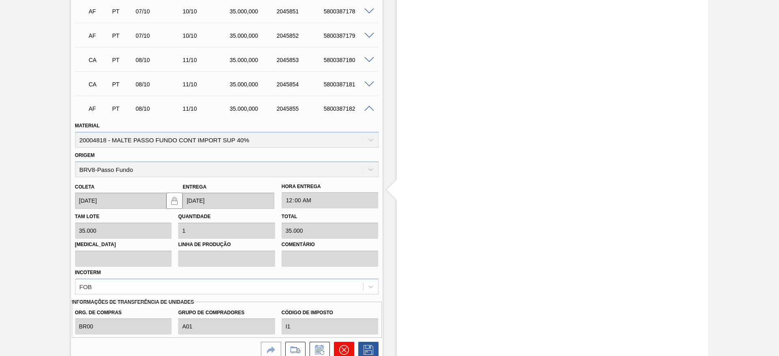
click at [342, 348] on icon at bounding box center [344, 350] width 10 height 10
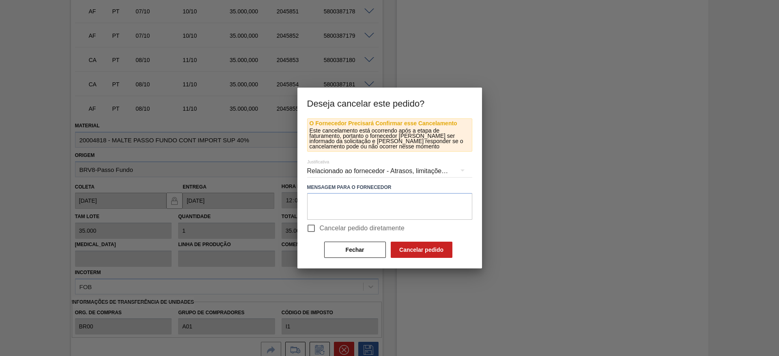
click at [308, 228] on input "Cancelar pedido diretamente" at bounding box center [311, 228] width 17 height 17
checkbox input "true"
click at [443, 247] on button "Cancelar pedido" at bounding box center [422, 250] width 62 height 16
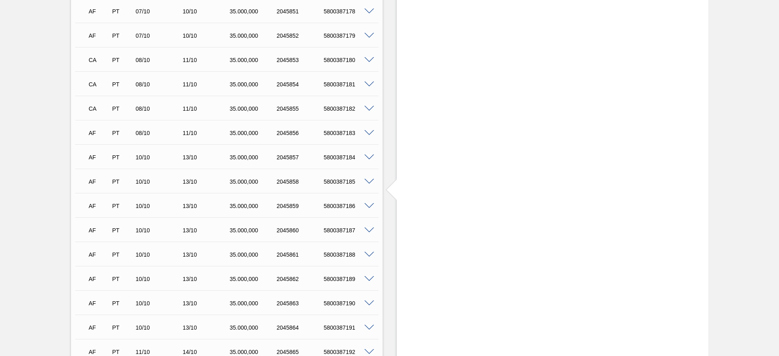
click at [366, 133] on span at bounding box center [369, 133] width 10 height 6
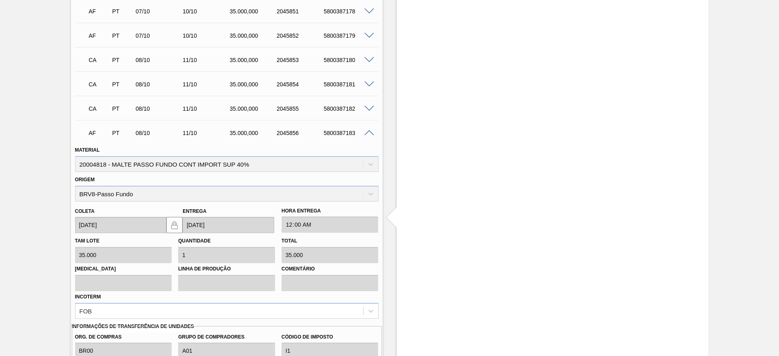
scroll to position [1035, 0]
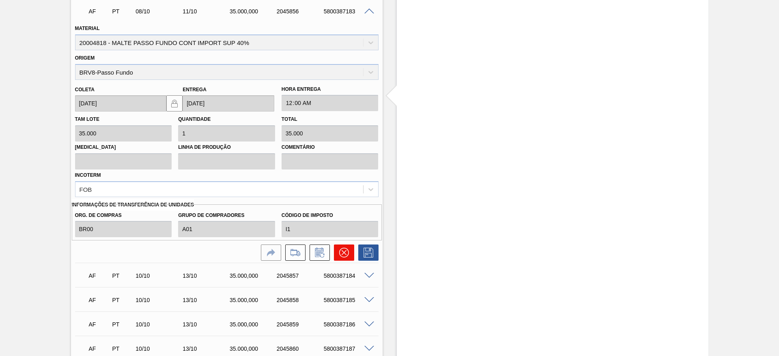
click at [347, 254] on icon at bounding box center [344, 253] width 10 height 10
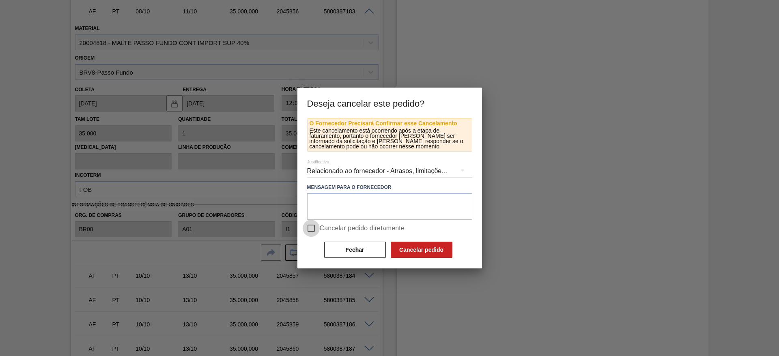
click at [313, 226] on input "Cancelar pedido diretamente" at bounding box center [311, 228] width 17 height 17
checkbox input "true"
click at [410, 249] on button "Cancelar pedido" at bounding box center [422, 250] width 62 height 16
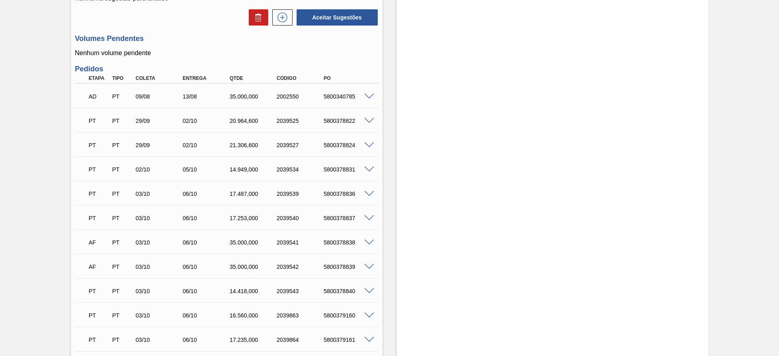
scroll to position [0, 0]
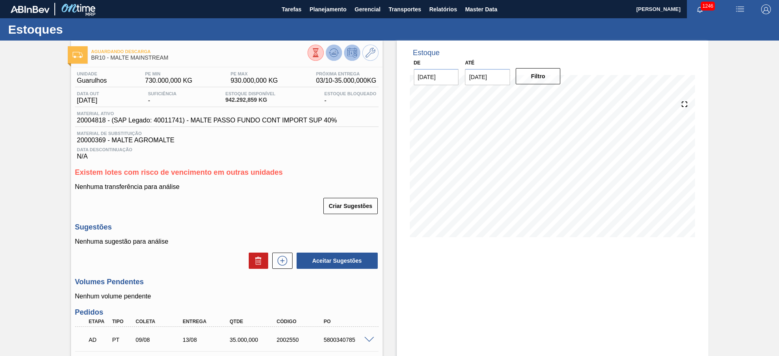
click at [334, 50] on icon at bounding box center [334, 53] width 10 height 10
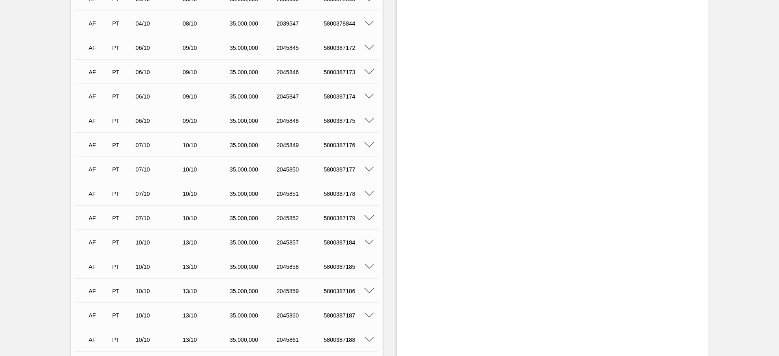
scroll to position [913, 0]
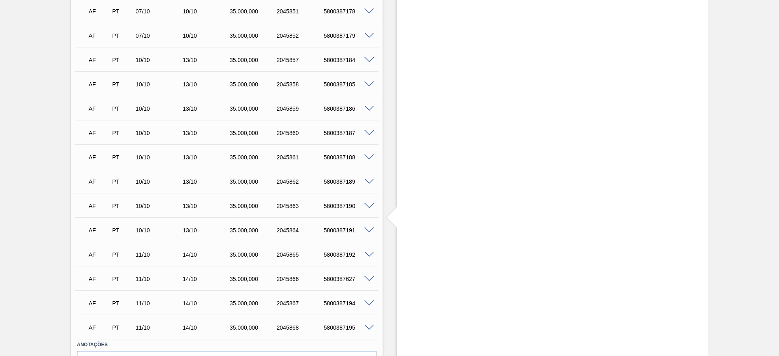
click at [369, 59] on span at bounding box center [369, 60] width 10 height 6
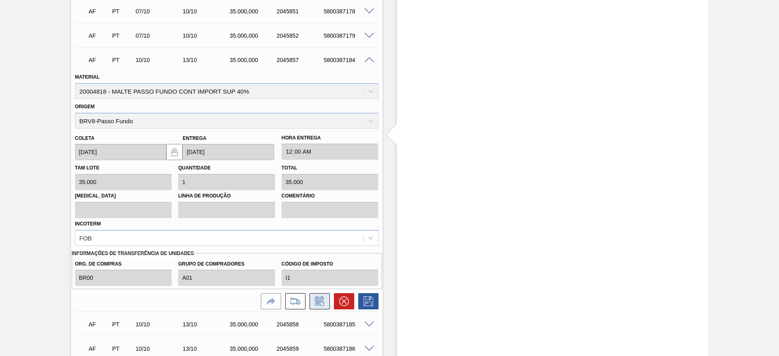
click at [320, 303] on icon at bounding box center [319, 302] width 13 height 10
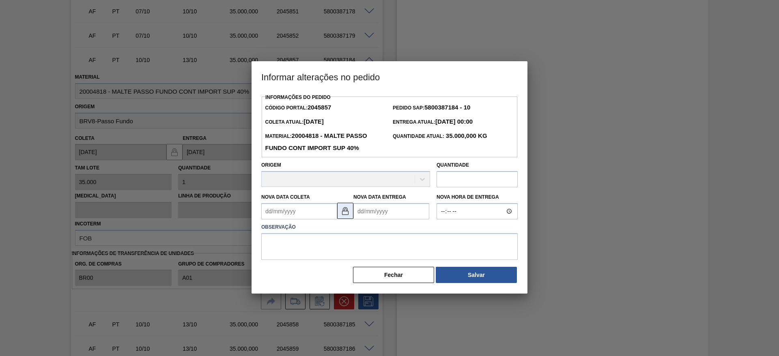
click at [347, 212] on img at bounding box center [345, 211] width 10 height 10
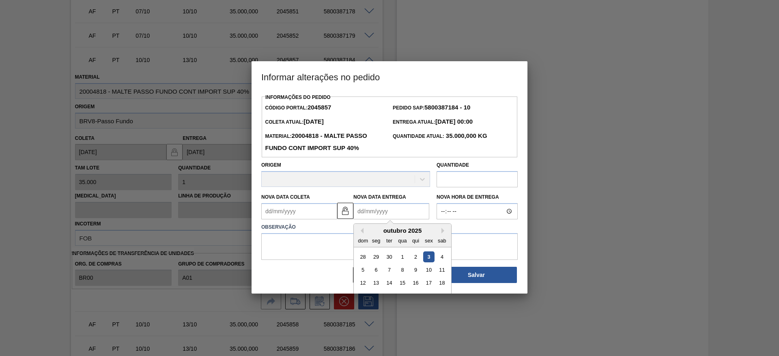
click at [361, 211] on Entrega2045857 "Nova Data Entrega" at bounding box center [391, 211] width 76 height 16
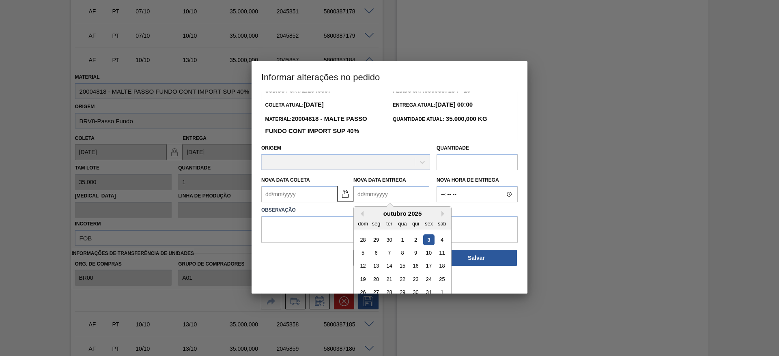
scroll to position [27, 0]
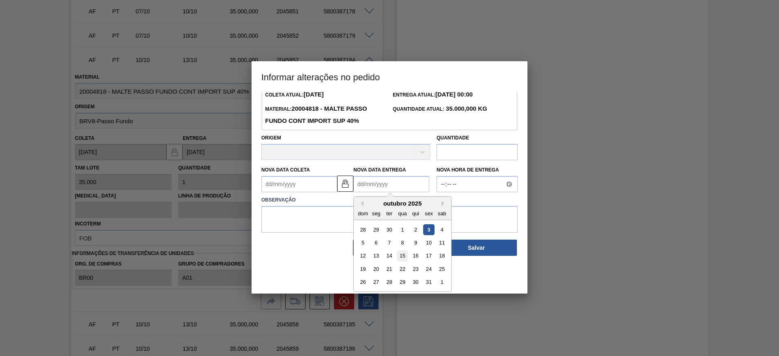
click at [404, 256] on div "15" at bounding box center [402, 256] width 11 height 11
type Entrega2045857 "15/10/2025"
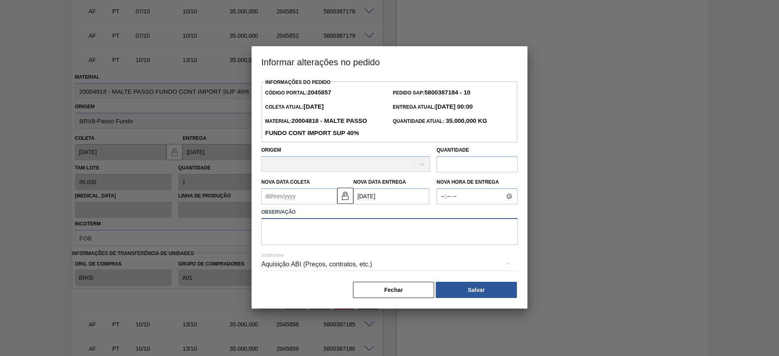
click at [278, 229] on textarea at bounding box center [389, 231] width 256 height 27
type textarea "."
click at [498, 293] on button "Salvar" at bounding box center [476, 290] width 81 height 16
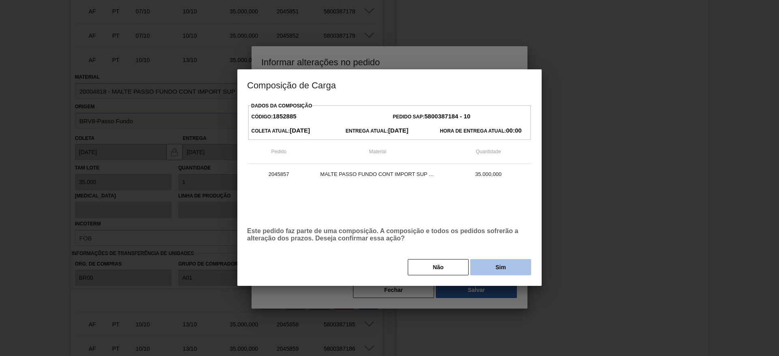
click at [492, 266] on button "Sim" at bounding box center [500, 267] width 61 height 16
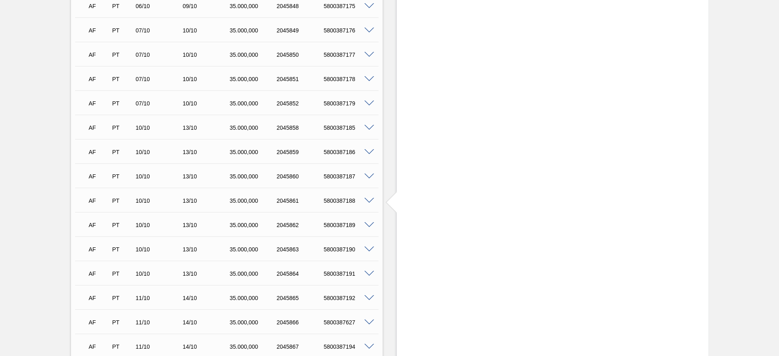
scroll to position [901, 0]
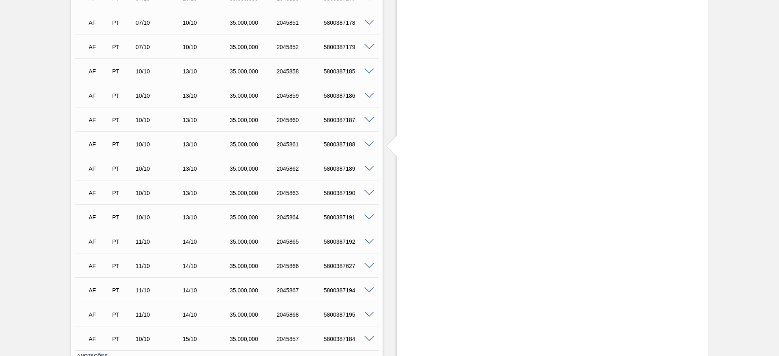
click at [368, 71] on span at bounding box center [369, 72] width 10 height 6
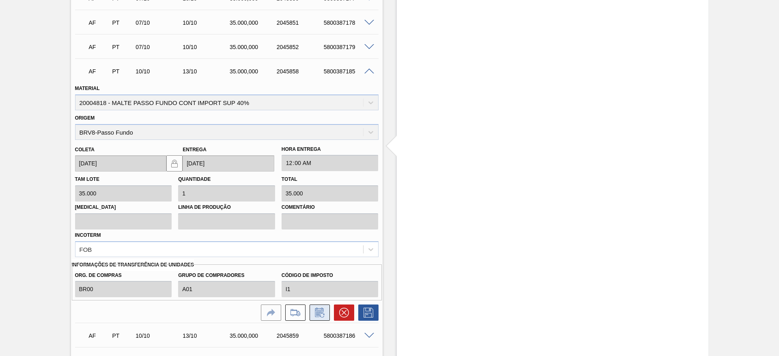
click at [318, 314] on icon at bounding box center [319, 314] width 6 height 5
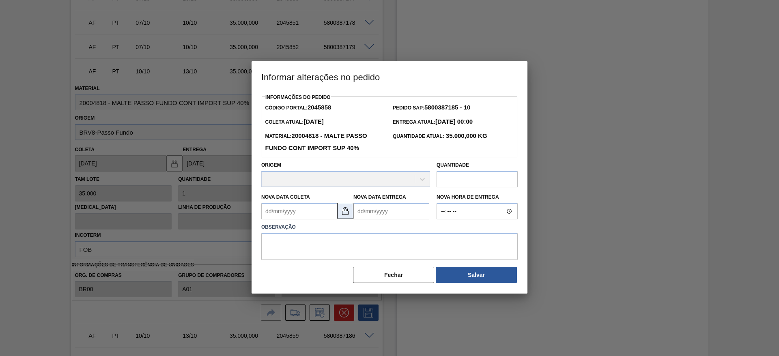
click at [344, 210] on img at bounding box center [345, 211] width 10 height 10
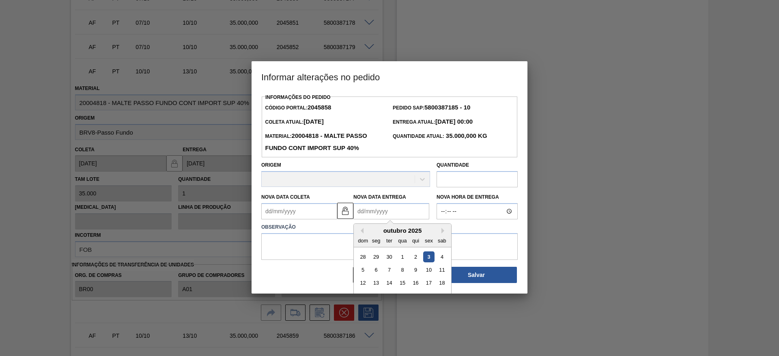
click at [363, 210] on Entrega2045858 "Nova Data Entrega" at bounding box center [391, 211] width 76 height 16
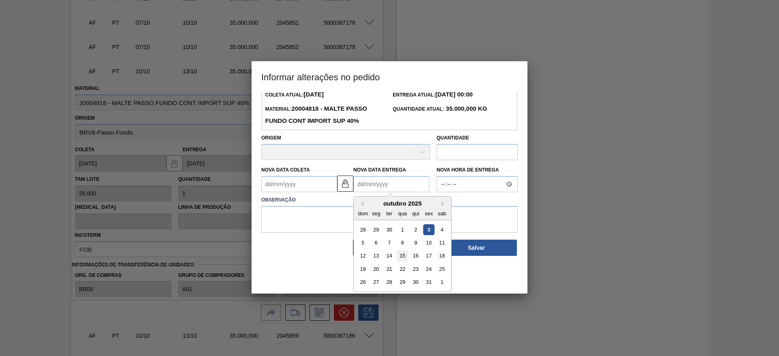
click at [400, 256] on div "15" at bounding box center [402, 256] width 11 height 11
type Entrega2045858 "15/10/2025"
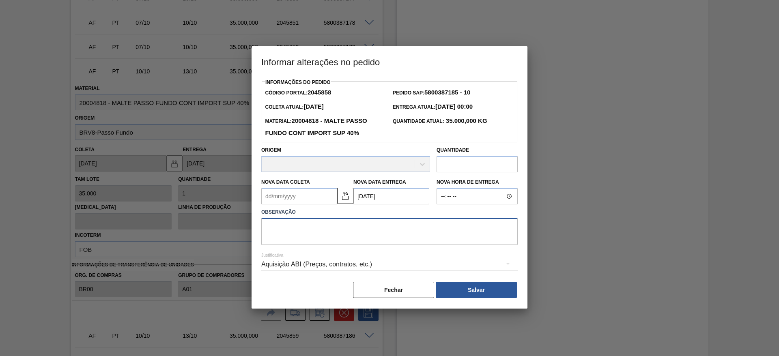
click at [312, 232] on textarea at bounding box center [389, 231] width 256 height 27
type textarea "."
click at [469, 290] on button "Salvar" at bounding box center [476, 290] width 81 height 16
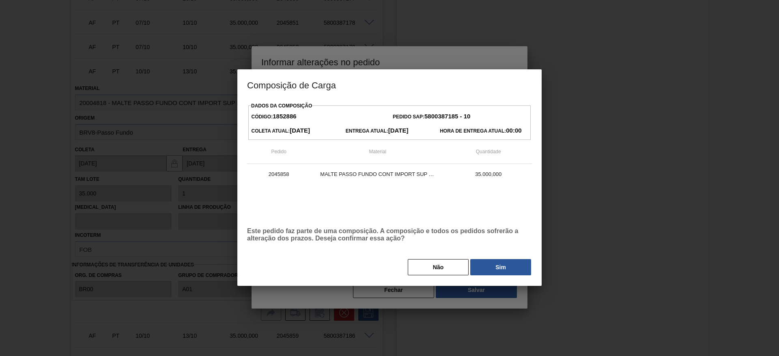
click at [478, 288] on div at bounding box center [389, 178] width 779 height 356
click at [500, 268] on button "Sim" at bounding box center [500, 267] width 61 height 16
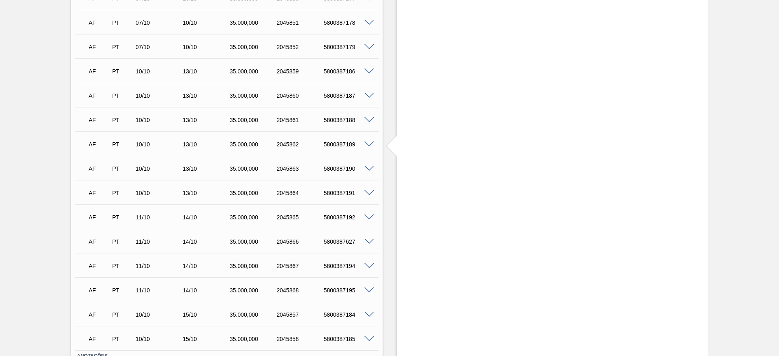
click at [366, 71] on span at bounding box center [369, 72] width 10 height 6
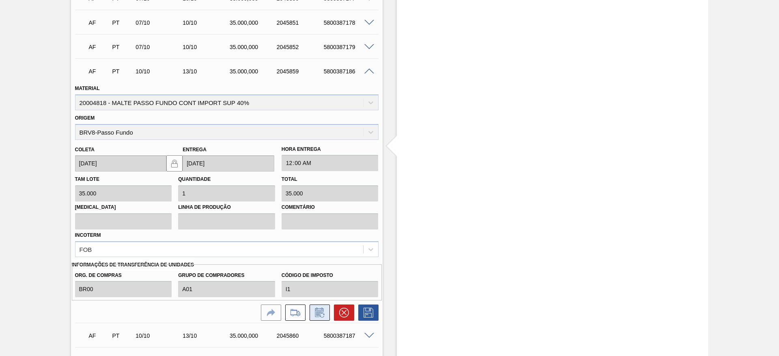
click at [318, 316] on icon at bounding box center [319, 313] width 13 height 10
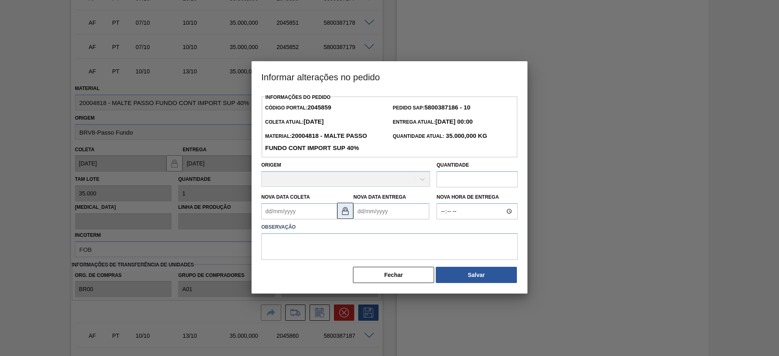
drag, startPoint x: 347, startPoint y: 213, endPoint x: 353, endPoint y: 211, distance: 5.7
click at [347, 213] on img at bounding box center [345, 211] width 10 height 10
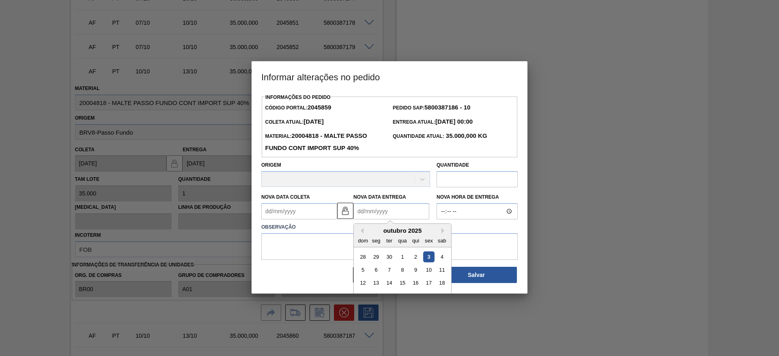
click at [360, 207] on Entrega2045859 "Nova Data Entrega" at bounding box center [391, 211] width 76 height 16
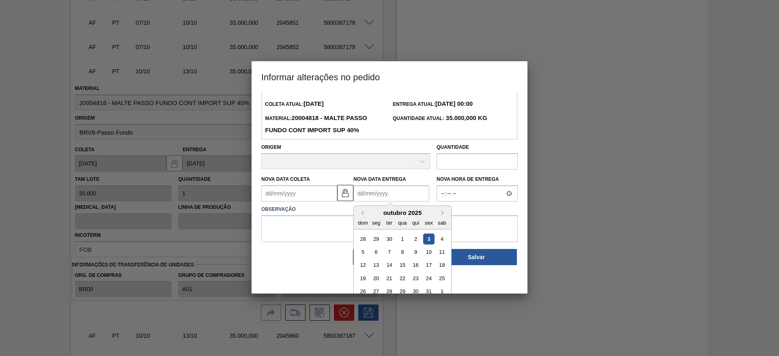
scroll to position [27, 0]
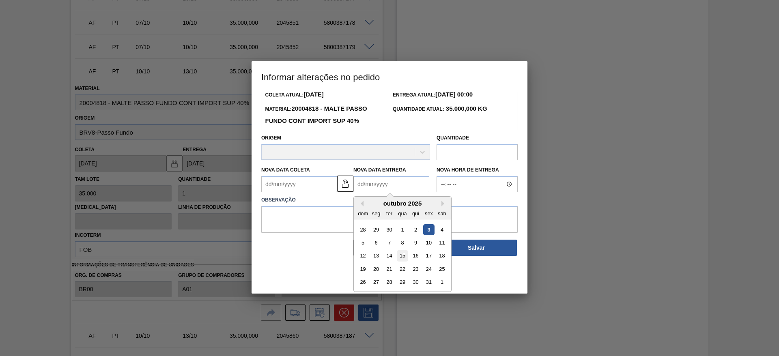
click at [402, 259] on div "15" at bounding box center [402, 256] width 11 height 11
type Entrega2045859 "15/10/2025"
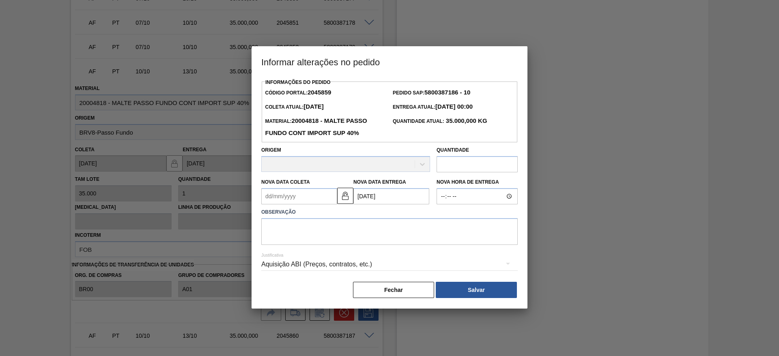
scroll to position [0, 0]
click at [305, 242] on textarea at bounding box center [389, 231] width 256 height 27
type textarea "."
click at [469, 284] on button "Salvar" at bounding box center [476, 290] width 81 height 16
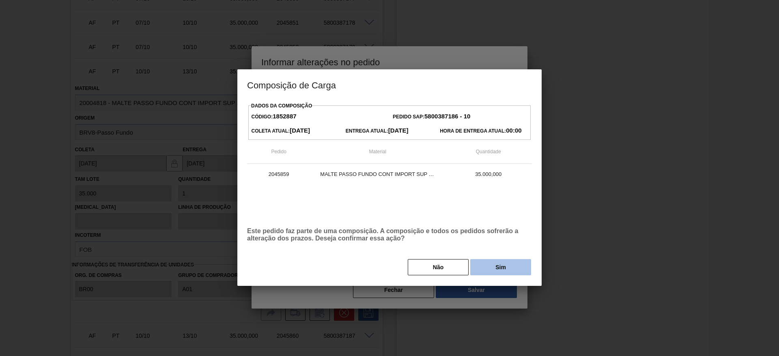
click at [507, 262] on button "Sim" at bounding box center [500, 267] width 61 height 16
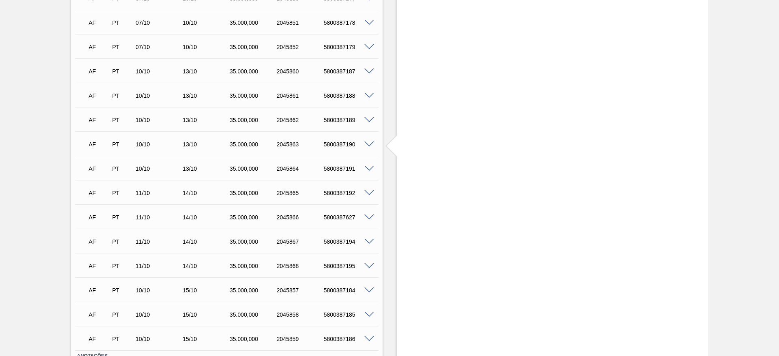
click at [370, 71] on span at bounding box center [369, 72] width 10 height 6
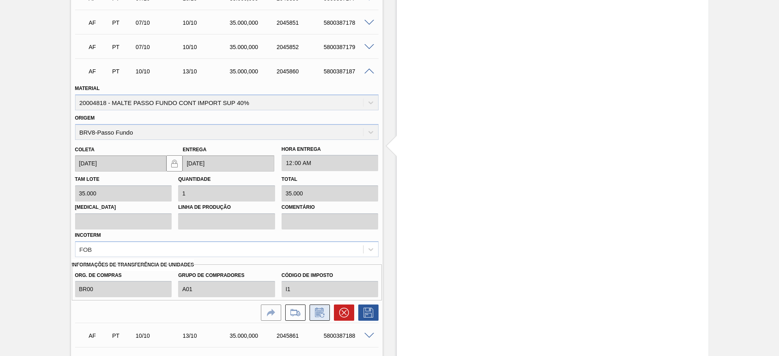
click at [317, 315] on icon at bounding box center [319, 313] width 13 height 10
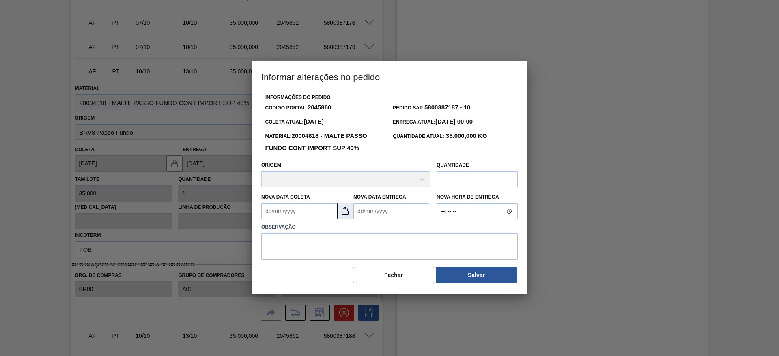
click at [348, 212] on img at bounding box center [345, 211] width 10 height 10
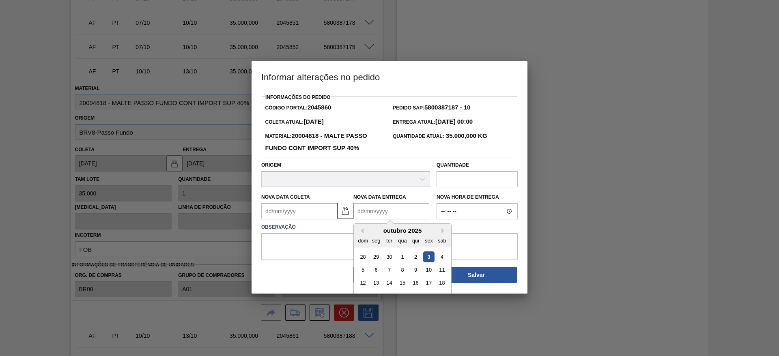
click at [359, 211] on Entrega2045860 "Nova Data Entrega" at bounding box center [391, 211] width 76 height 16
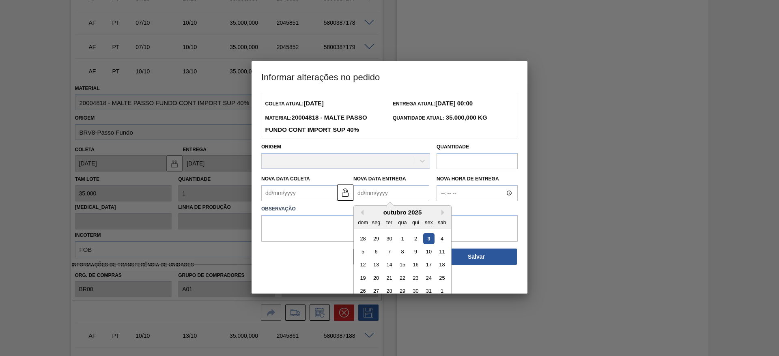
scroll to position [27, 0]
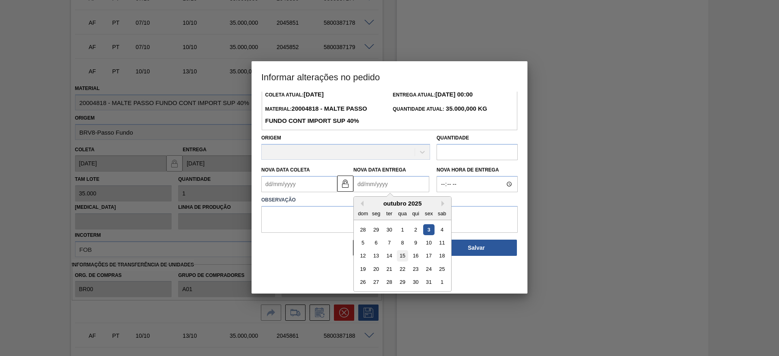
click at [404, 256] on div "15" at bounding box center [402, 256] width 11 height 11
type Entrega2045860 "15/10/2025"
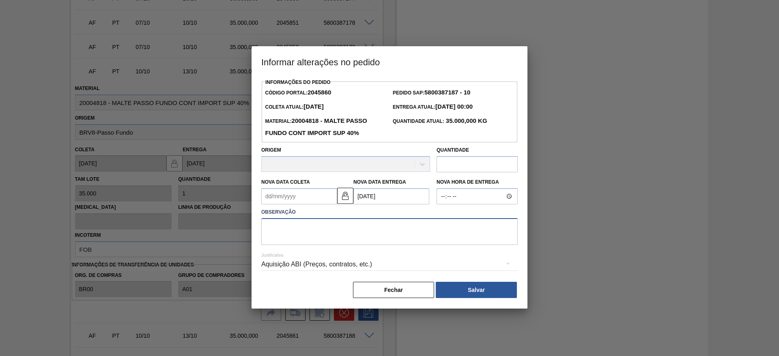
click at [312, 233] on textarea at bounding box center [389, 231] width 256 height 27
type textarea "."
click at [459, 291] on button "Salvar" at bounding box center [476, 290] width 81 height 16
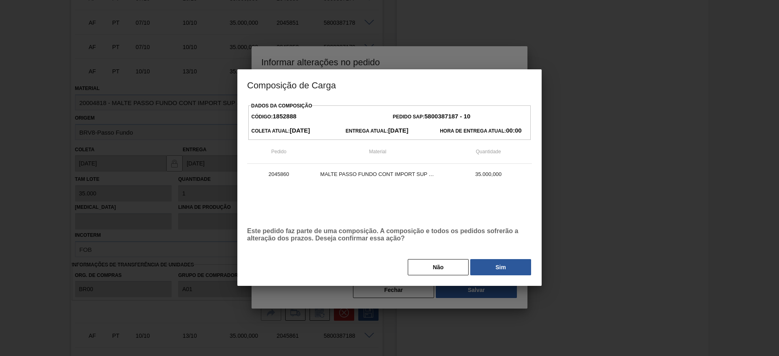
click at [505, 263] on button "Sim" at bounding box center [500, 267] width 61 height 16
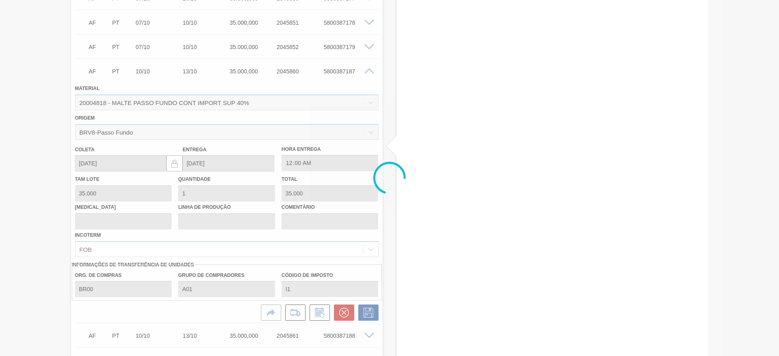
type input "."
type input "15/10/2025"
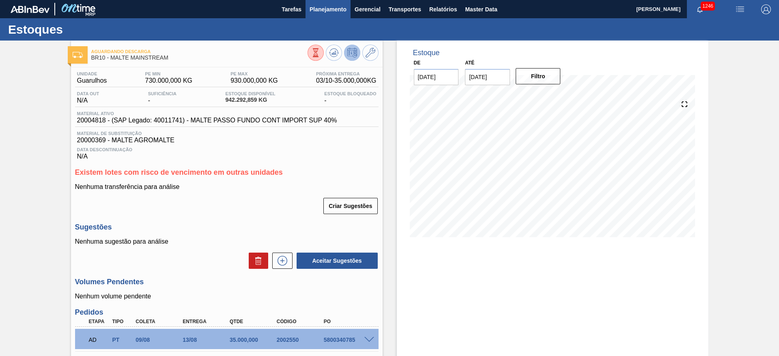
click at [321, 13] on span "Planejamento" at bounding box center [328, 9] width 37 height 10
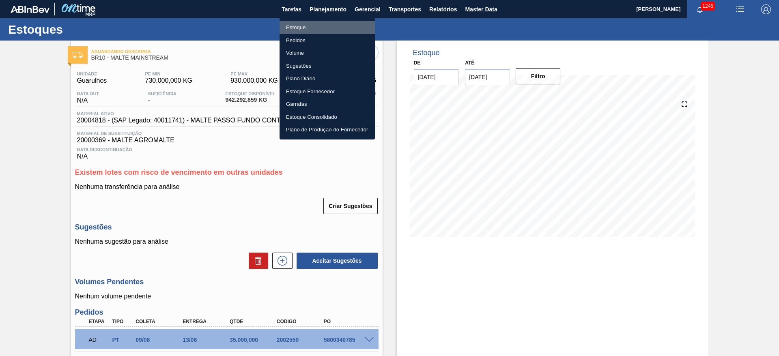
click at [294, 30] on li "Estoque" at bounding box center [327, 27] width 95 height 13
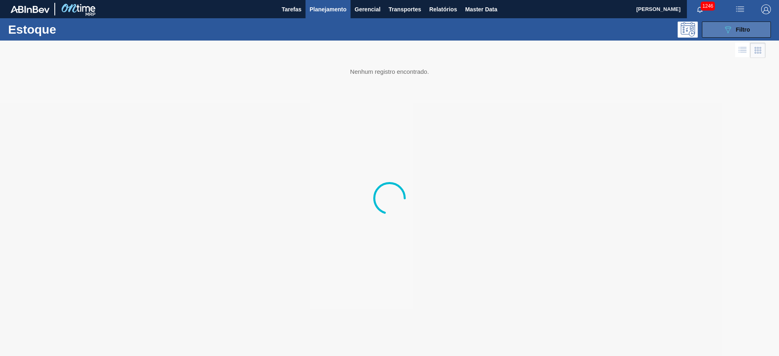
click at [742, 28] on span "Filtro" at bounding box center [743, 29] width 14 height 6
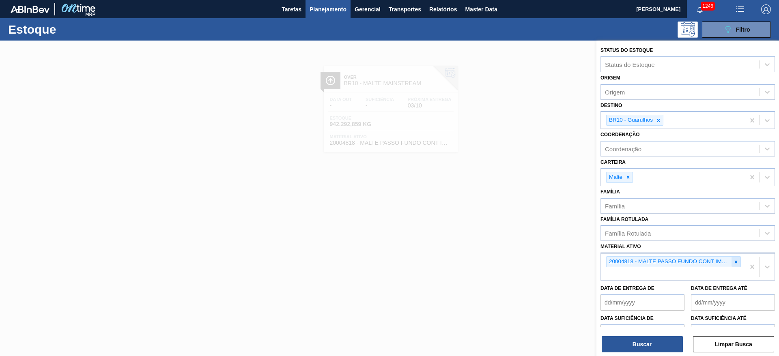
click at [738, 261] on div at bounding box center [735, 262] width 9 height 10
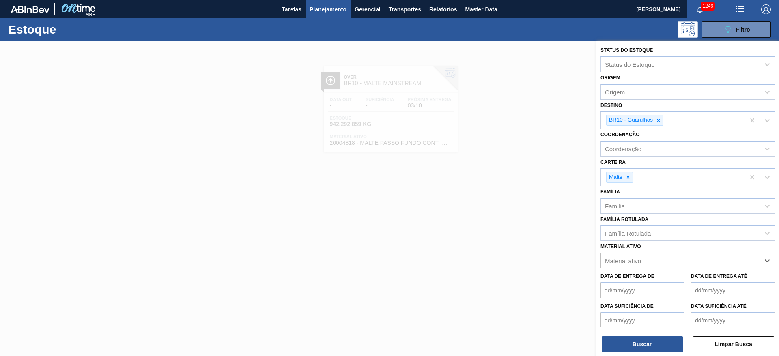
paste ativo "30030802"
type ativo "30030802"
click at [652, 281] on div "30030802 - MALTE STANDARD AGRARIA CAMPOS GERAIS" at bounding box center [687, 280] width 174 height 15
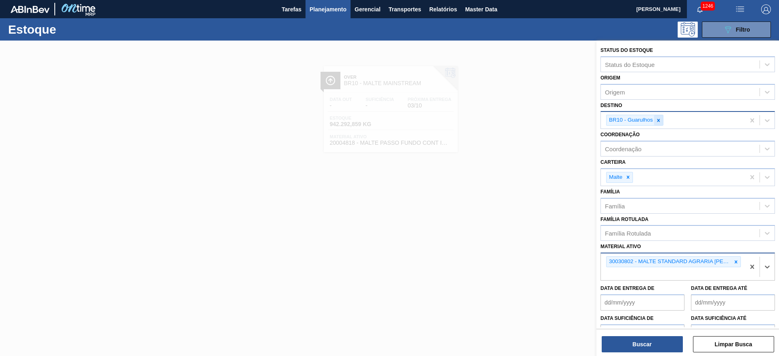
click at [657, 118] on icon at bounding box center [659, 121] width 6 height 6
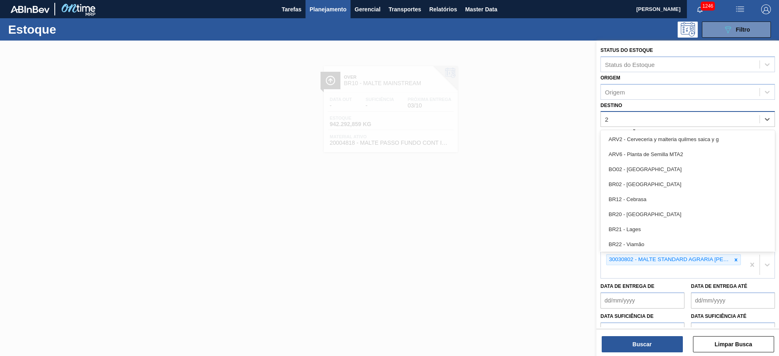
type input "23"
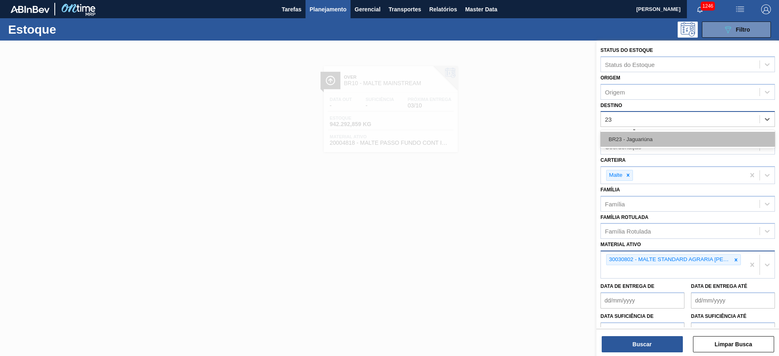
click at [643, 143] on div "BR23 - Jaguariúna" at bounding box center [687, 139] width 174 height 15
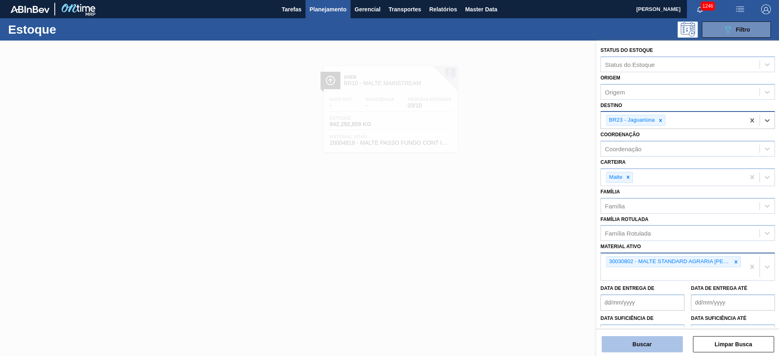
click at [634, 344] on button "Buscar" at bounding box center [642, 344] width 81 height 16
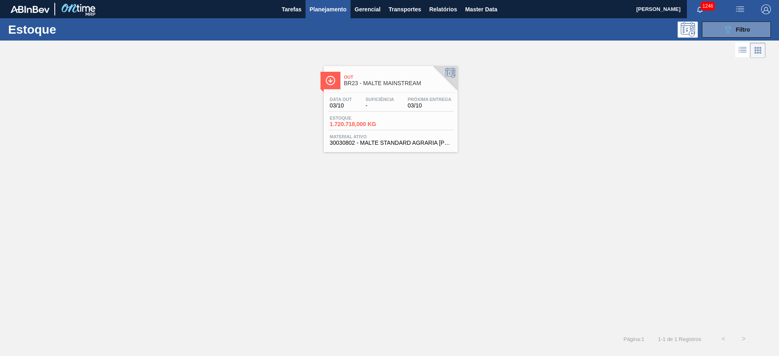
click at [371, 116] on span "Estoque" at bounding box center [358, 118] width 57 height 5
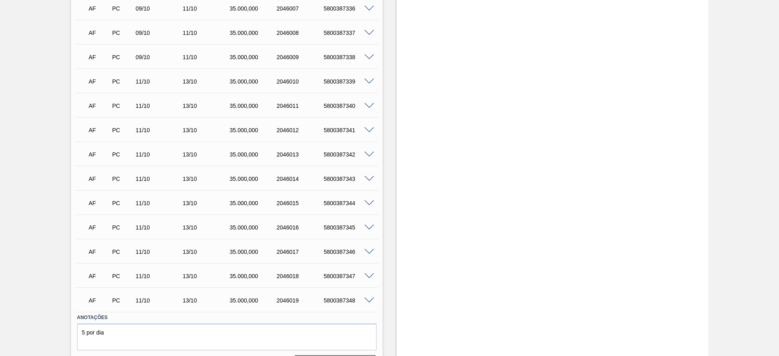
scroll to position [1507, 0]
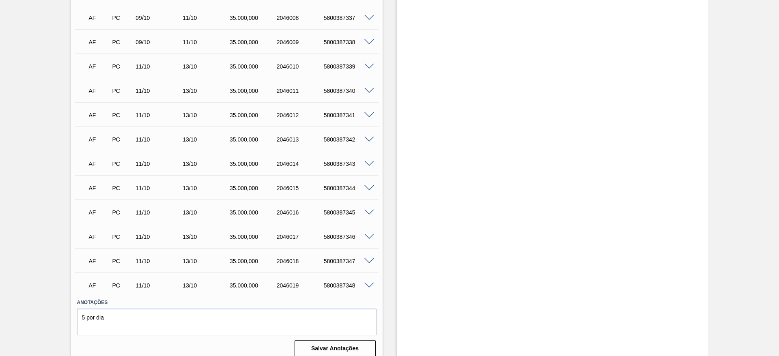
click at [368, 283] on span at bounding box center [369, 286] width 10 height 6
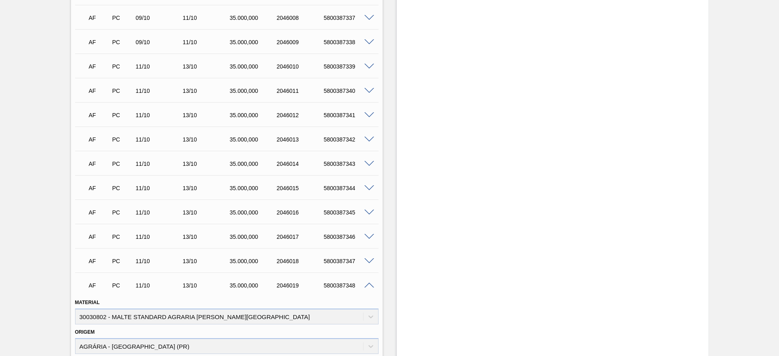
scroll to position [1690, 0]
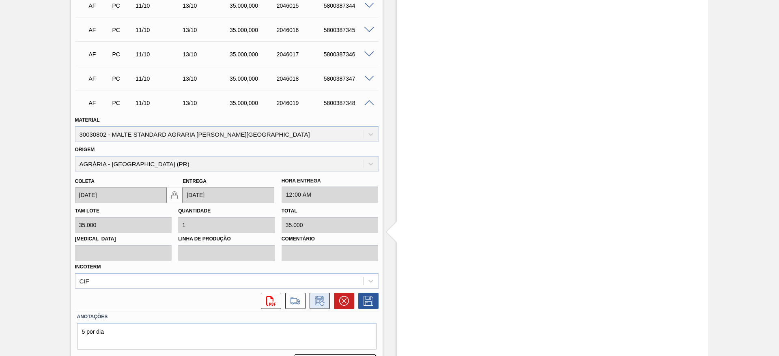
click at [321, 299] on icon at bounding box center [319, 301] width 6 height 5
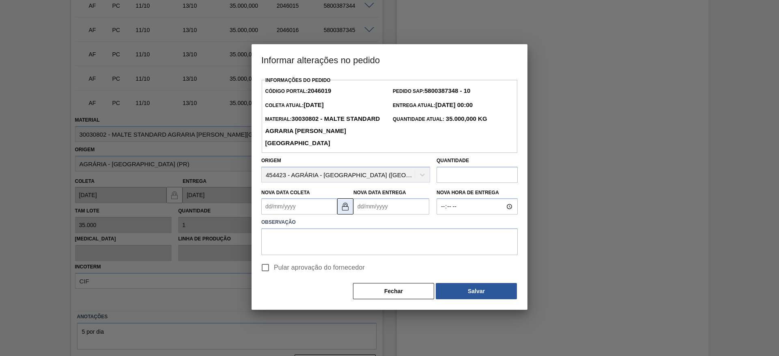
click at [347, 211] on img at bounding box center [345, 207] width 10 height 10
click at [362, 207] on Entrega2046019 "Nova Data Entrega" at bounding box center [391, 206] width 76 height 16
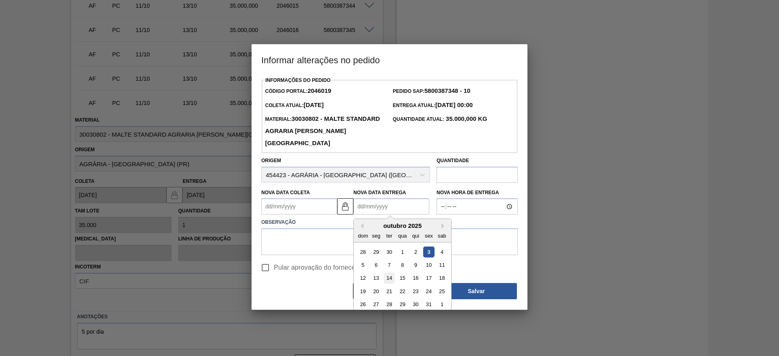
click at [391, 280] on div "14" at bounding box center [389, 278] width 11 height 11
type Entrega2046019 "14/10/2025"
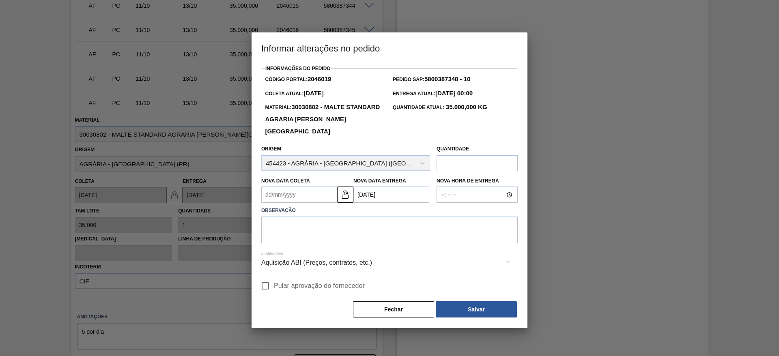
click at [263, 287] on input "Pular aprovação do fornecedor" at bounding box center [265, 285] width 17 height 17
checkbox input "true"
click at [299, 228] on textarea at bounding box center [389, 230] width 256 height 27
type textarea "."
click at [466, 310] on button "Salvar" at bounding box center [476, 309] width 81 height 16
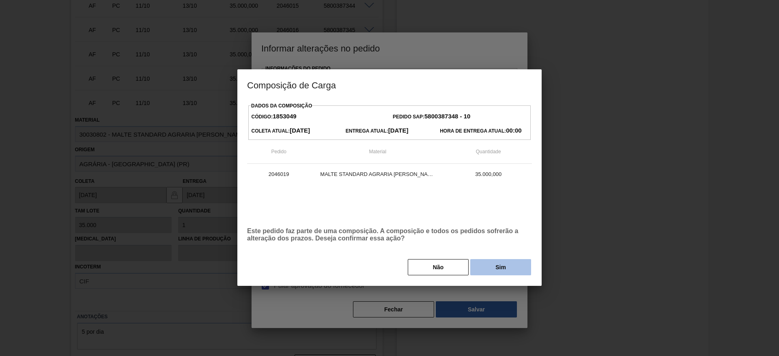
click at [506, 263] on button "Sim" at bounding box center [500, 267] width 61 height 16
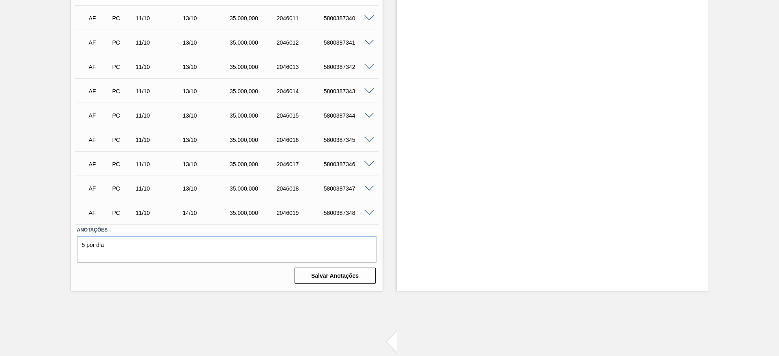
scroll to position [1580, 0]
click at [368, 186] on span at bounding box center [369, 189] width 10 height 6
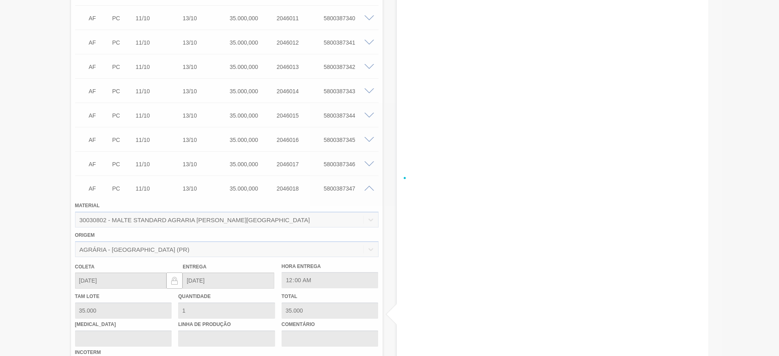
scroll to position [1690, 0]
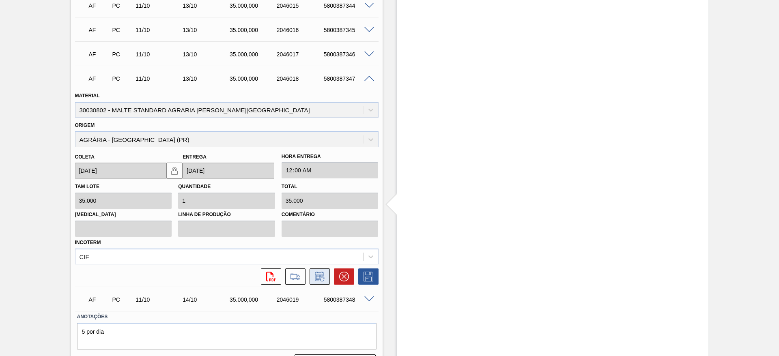
click at [319, 275] on icon at bounding box center [319, 277] width 6 height 5
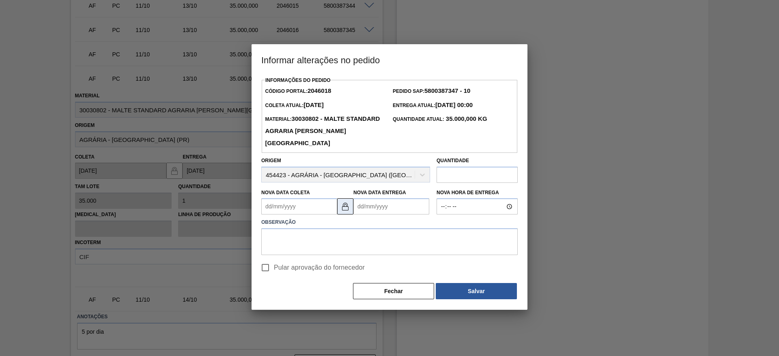
click at [346, 209] on img at bounding box center [345, 207] width 10 height 10
click at [359, 206] on Entrega2046018 "Nova Data Entrega" at bounding box center [391, 206] width 76 height 16
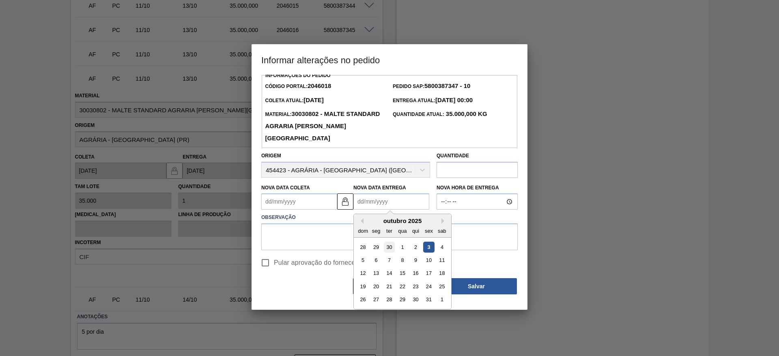
scroll to position [6, 0]
click at [389, 273] on div "14" at bounding box center [389, 272] width 11 height 11
type Entrega2046018 "14/10/2025"
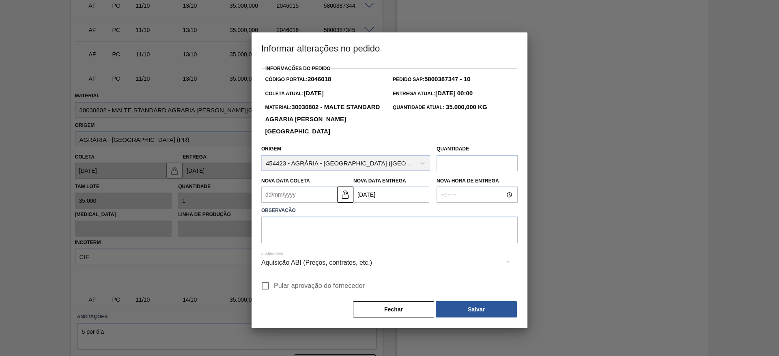
drag, startPoint x: 267, startPoint y: 286, endPoint x: 267, endPoint y: 278, distance: 8.1
click at [267, 285] on input "Pular aprovação do fornecedor" at bounding box center [265, 285] width 17 height 17
checkbox input "true"
click at [288, 231] on textarea at bounding box center [389, 230] width 256 height 27
type textarea "."
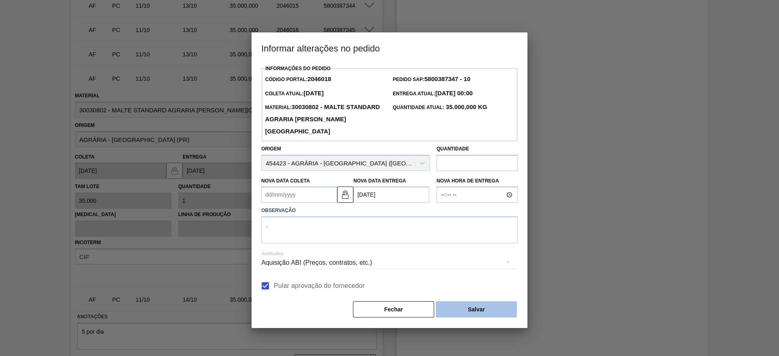
click at [489, 311] on button "Salvar" at bounding box center [476, 309] width 81 height 16
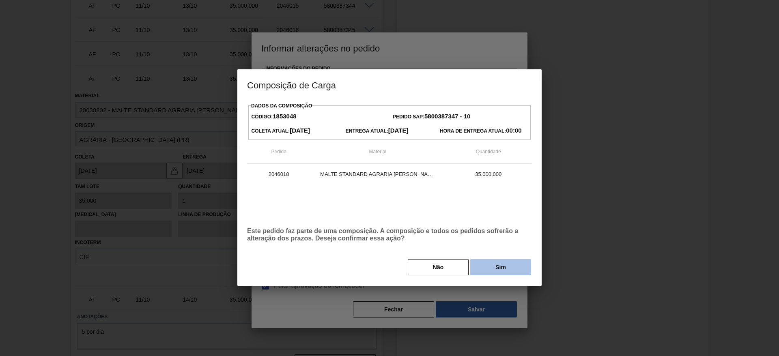
click at [494, 266] on button "Sim" at bounding box center [500, 267] width 61 height 16
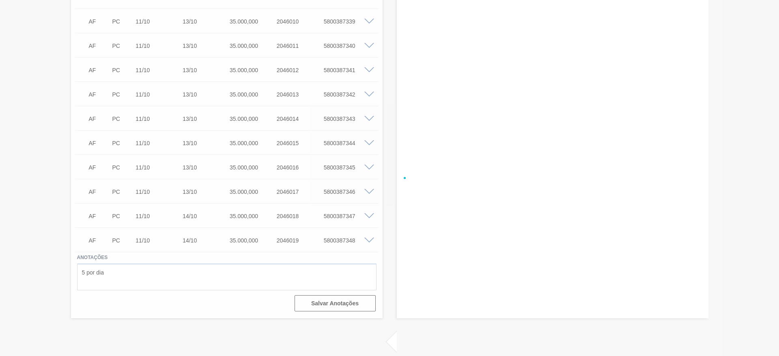
scroll to position [1577, 0]
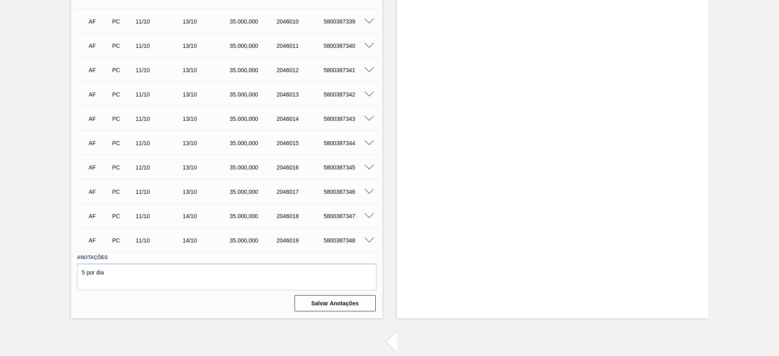
click at [368, 189] on span at bounding box center [369, 192] width 10 height 6
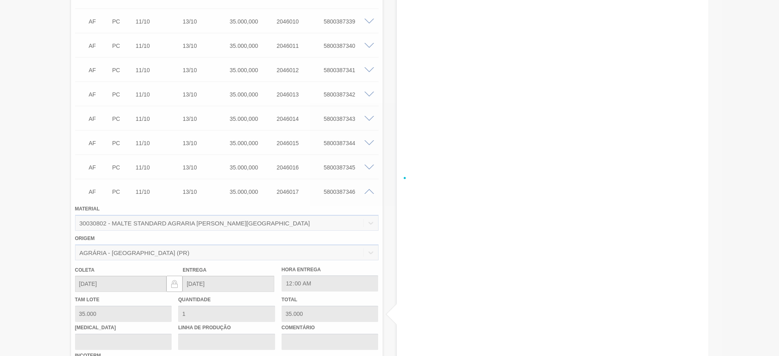
scroll to position [1714, 0]
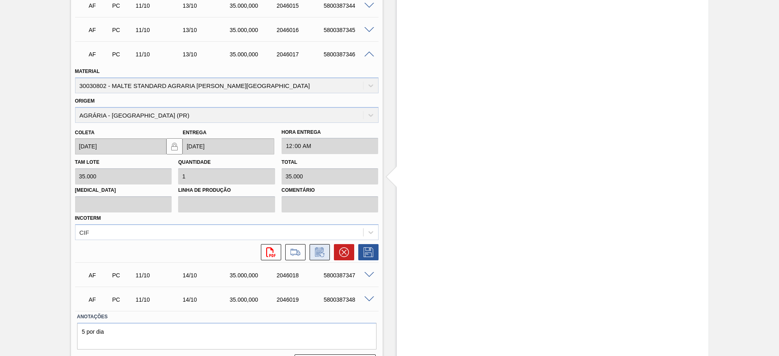
click at [319, 247] on icon at bounding box center [319, 252] width 13 height 10
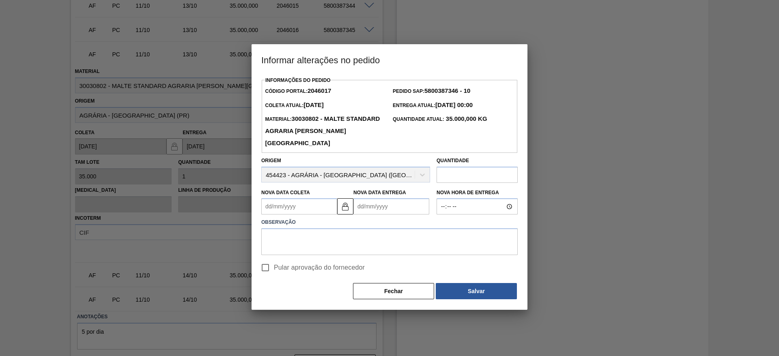
click at [265, 271] on input "Pular aprovação do fornecedor" at bounding box center [265, 267] width 17 height 17
checkbox input "true"
click at [345, 210] on img at bounding box center [345, 207] width 10 height 10
click at [361, 208] on Entrega2046017 "Nova Data Entrega" at bounding box center [391, 206] width 76 height 16
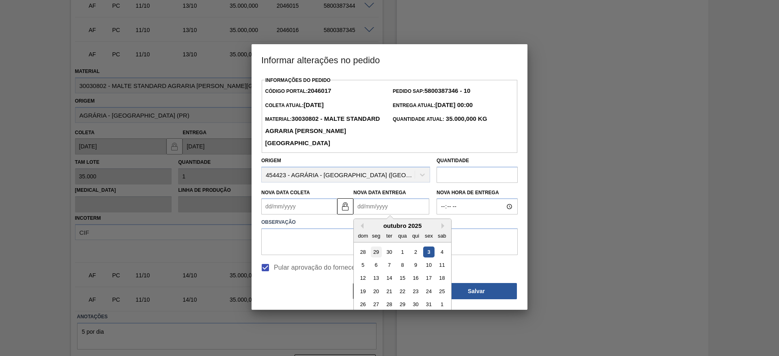
scroll to position [6, 0]
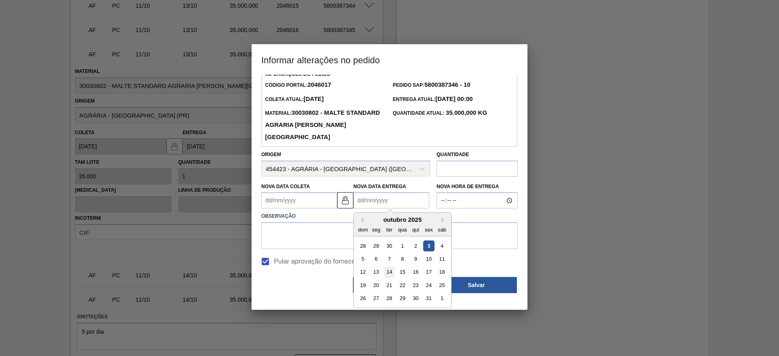
click at [389, 270] on div "14" at bounding box center [389, 272] width 11 height 11
type Entrega2046017 "14/10/2025"
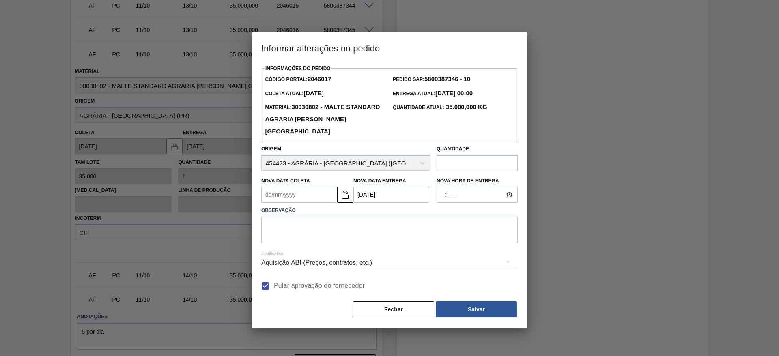
scroll to position [0, 0]
click at [286, 237] on textarea at bounding box center [389, 230] width 256 height 27
type textarea "."
click at [474, 311] on button "Salvar" at bounding box center [476, 309] width 81 height 16
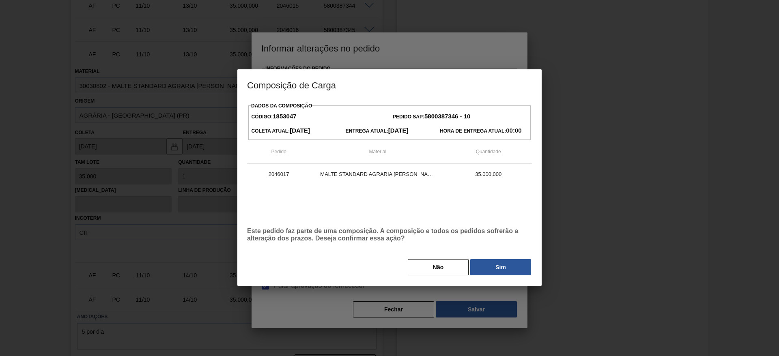
click at [500, 259] on div "Não Sim" at bounding box center [389, 267] width 285 height 18
click at [487, 263] on button "Sim" at bounding box center [500, 267] width 61 height 16
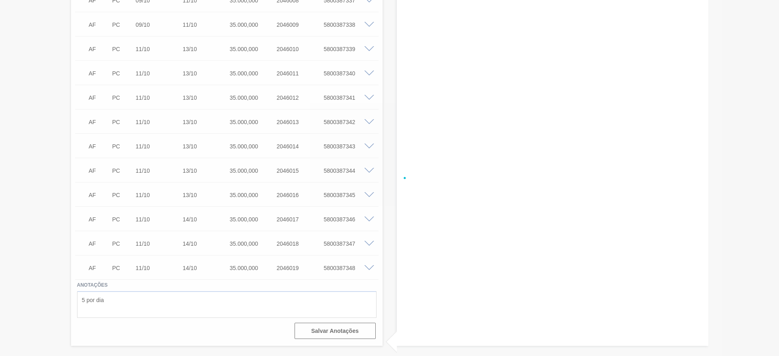
scroll to position [1549, 0]
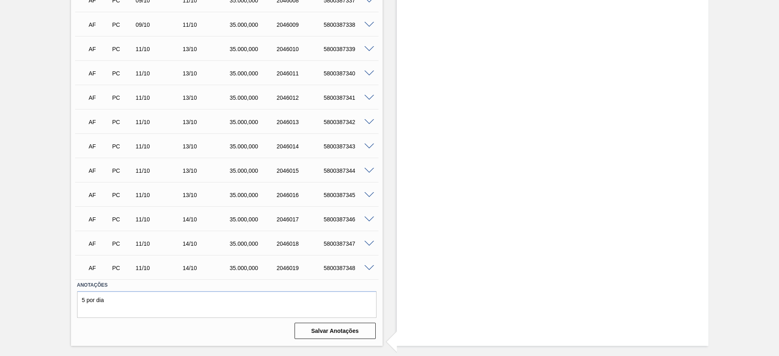
click at [369, 192] on span at bounding box center [369, 195] width 10 height 6
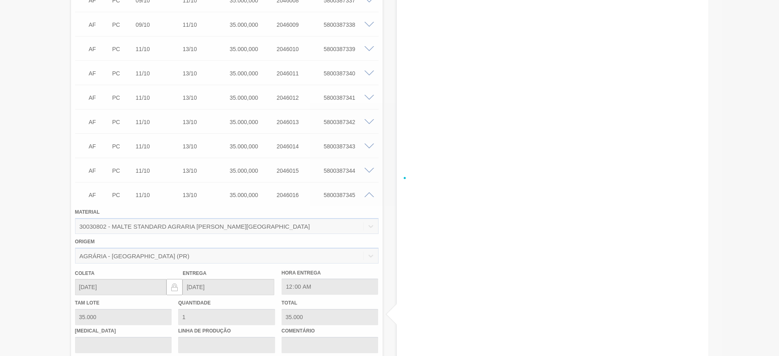
scroll to position [1714, 0]
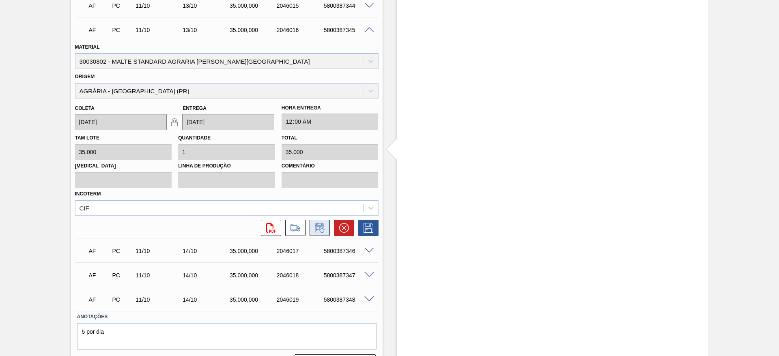
click at [320, 223] on icon at bounding box center [319, 228] width 13 height 10
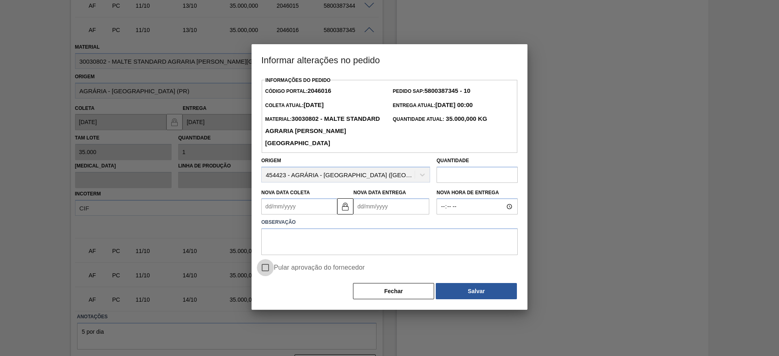
click at [264, 270] on input "Pular aprovação do fornecedor" at bounding box center [265, 267] width 17 height 17
checkbox input "true"
click at [349, 206] on img at bounding box center [345, 207] width 10 height 10
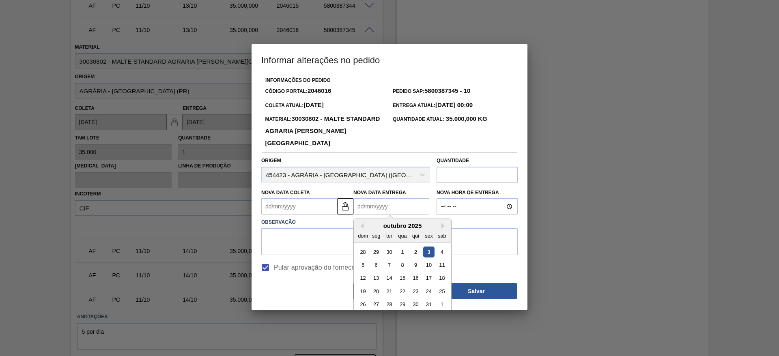
click at [360, 208] on Entrega2046016 "Nova Data Entrega" at bounding box center [391, 206] width 76 height 16
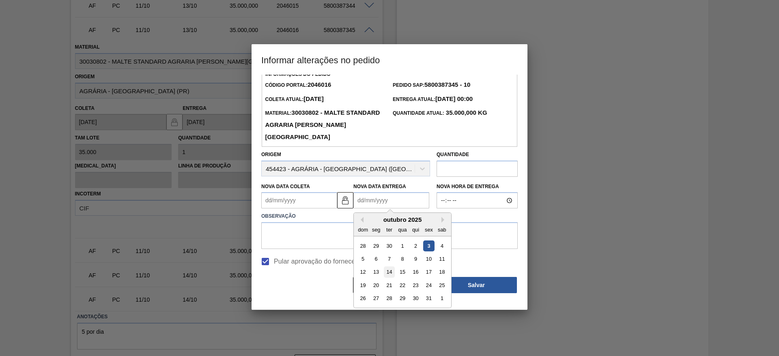
click at [392, 275] on div "14" at bounding box center [389, 272] width 11 height 11
type Entrega2046016 "14/10/2025"
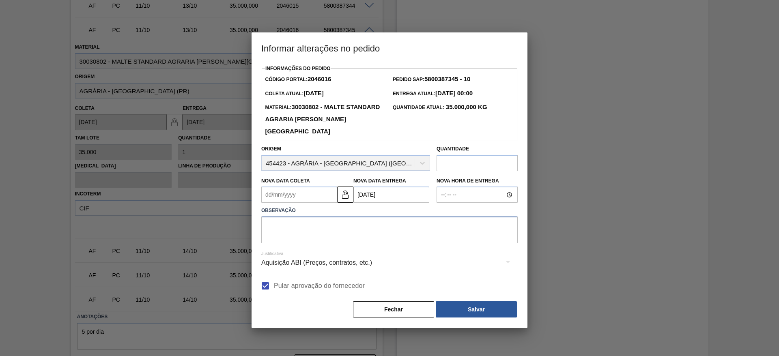
click at [304, 222] on textarea at bounding box center [389, 230] width 256 height 27
type textarea "."
click at [500, 311] on button "Salvar" at bounding box center [476, 309] width 81 height 16
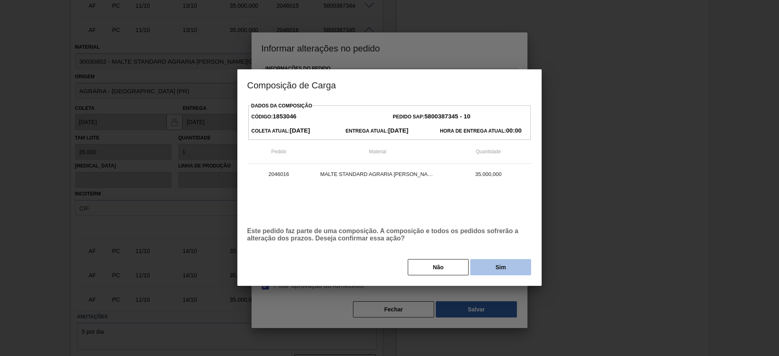
click at [509, 268] on button "Sim" at bounding box center [500, 267] width 61 height 16
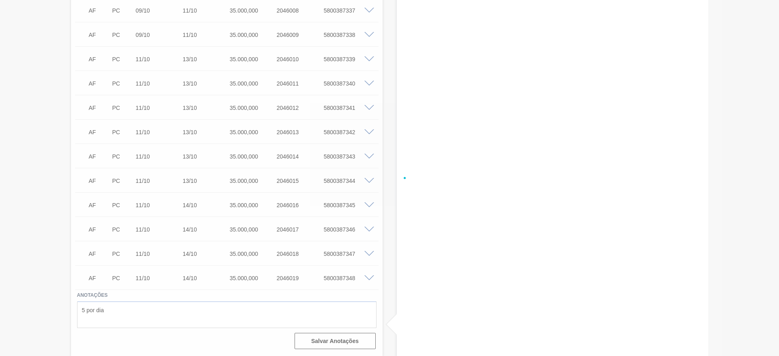
scroll to position [1531, 0]
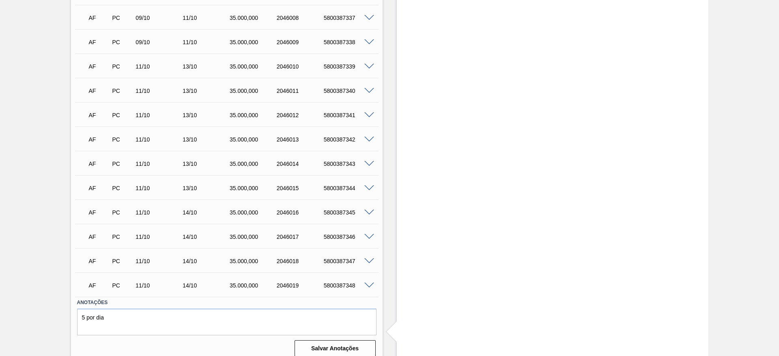
click at [369, 185] on span at bounding box center [369, 188] width 10 height 6
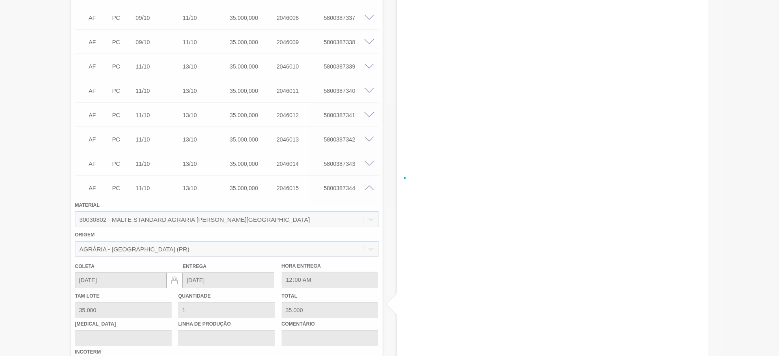
scroll to position [1714, 0]
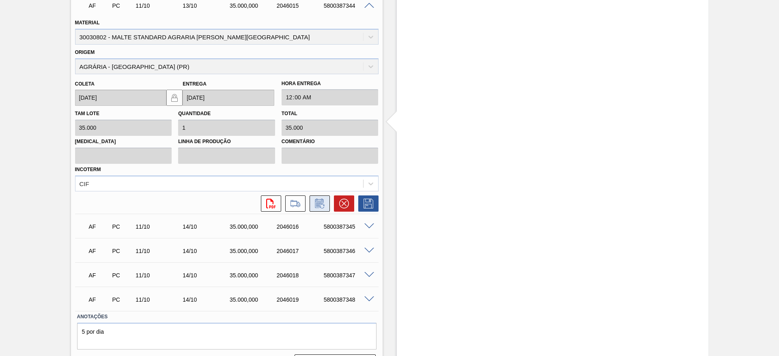
click at [318, 202] on icon at bounding box center [319, 204] width 6 height 5
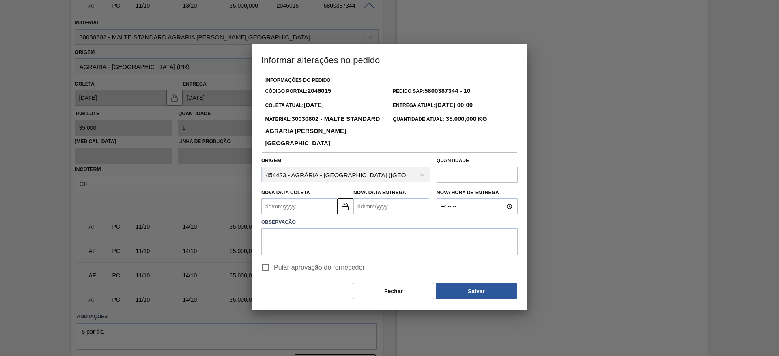
click at [265, 269] on input "Pular aprovação do fornecedor" at bounding box center [265, 267] width 17 height 17
checkbox input "true"
click at [342, 209] on img at bounding box center [345, 207] width 10 height 10
click at [361, 208] on Entrega2046015 "Nova Data Entrega" at bounding box center [391, 206] width 76 height 16
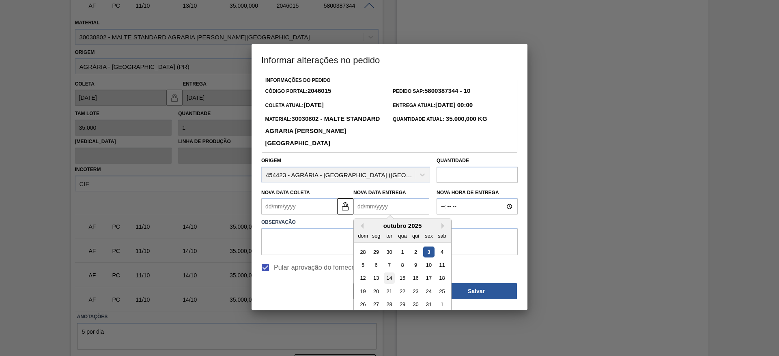
click at [387, 279] on div "14" at bounding box center [389, 278] width 11 height 11
type Entrega2046015 "14/10/2025"
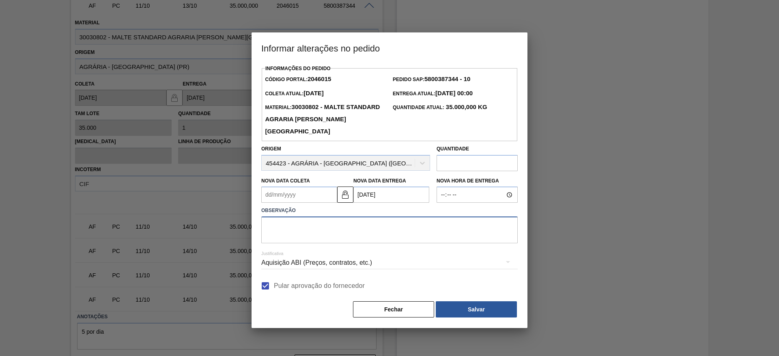
click at [306, 232] on textarea at bounding box center [389, 230] width 256 height 27
type textarea "."
click at [492, 308] on button "Salvar" at bounding box center [476, 309] width 81 height 16
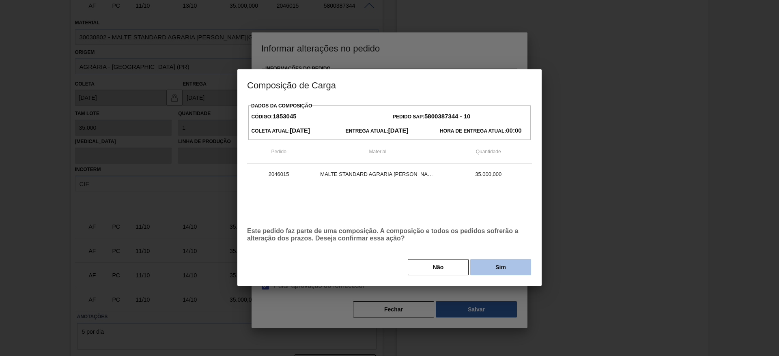
click at [504, 267] on button "Sim" at bounding box center [500, 267] width 61 height 16
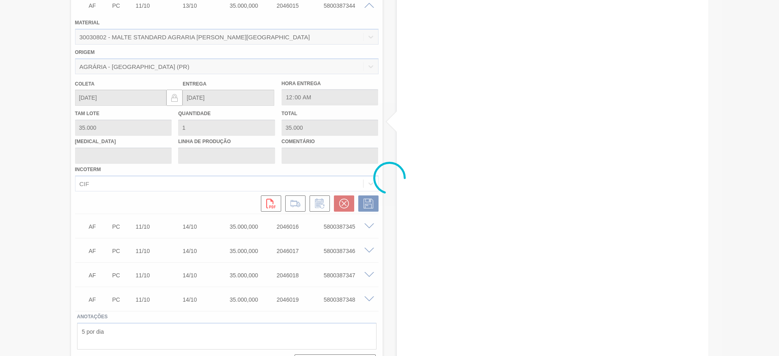
type input "."
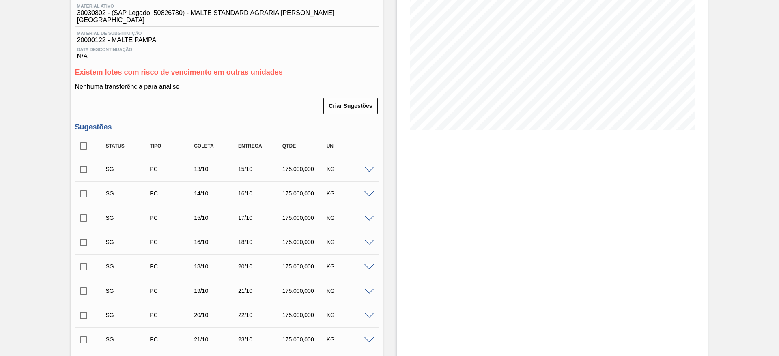
scroll to position [0, 0]
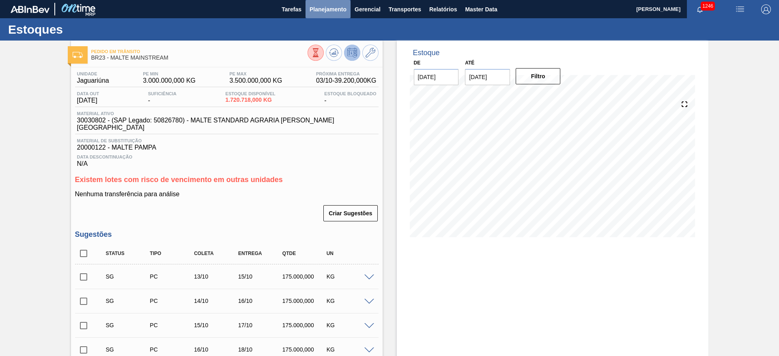
click at [322, 8] on span "Planejamento" at bounding box center [328, 9] width 37 height 10
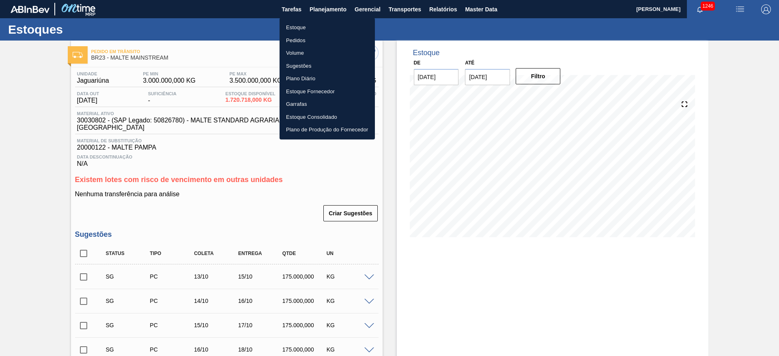
click at [299, 25] on li "Estoque" at bounding box center [327, 27] width 95 height 13
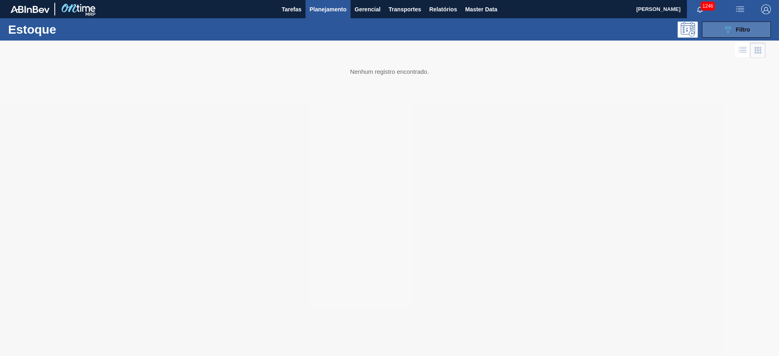
click at [733, 31] on div "089F7B8B-B2A5-4AFE-B5C0-19BA573D28AC Filtro" at bounding box center [736, 30] width 27 height 10
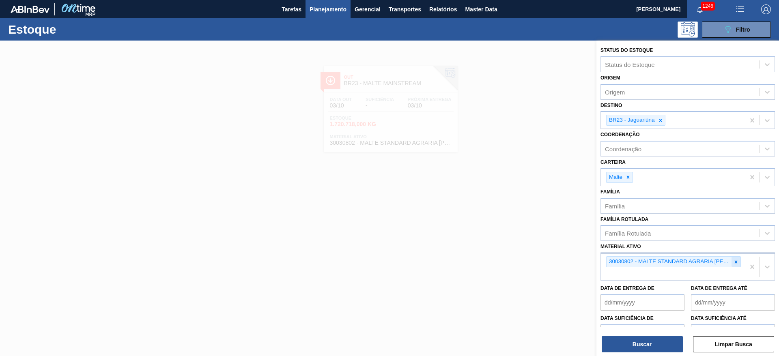
click at [736, 260] on icon at bounding box center [736, 262] width 6 height 6
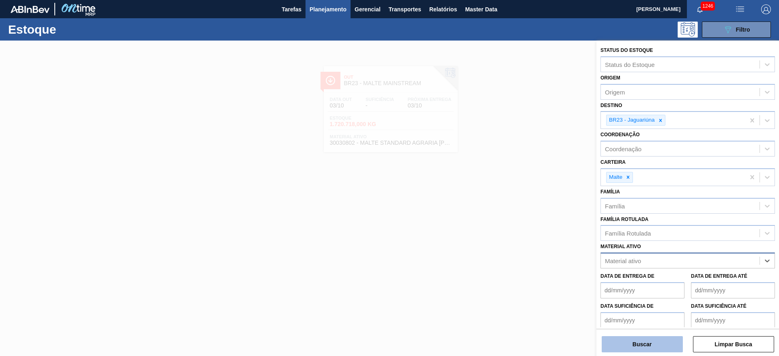
click at [650, 340] on button "Buscar" at bounding box center [642, 344] width 81 height 16
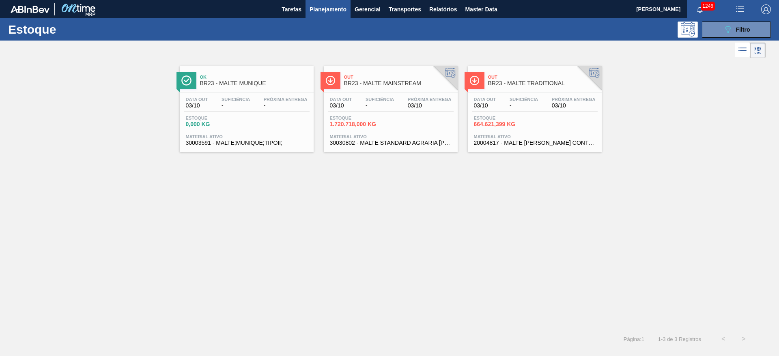
click at [523, 104] on span "-" at bounding box center [524, 106] width 28 height 6
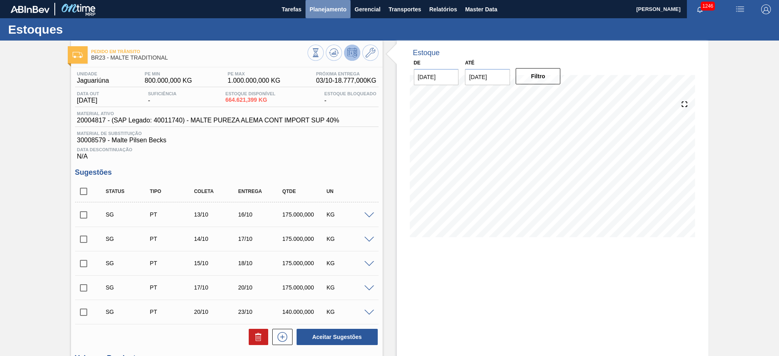
click at [326, 9] on span "Planejamento" at bounding box center [328, 9] width 37 height 10
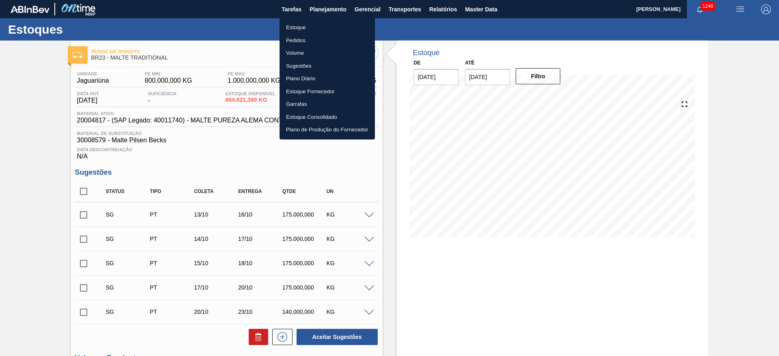
click at [297, 26] on li "Estoque" at bounding box center [327, 27] width 95 height 13
